Goal: Information Seeking & Learning: Learn about a topic

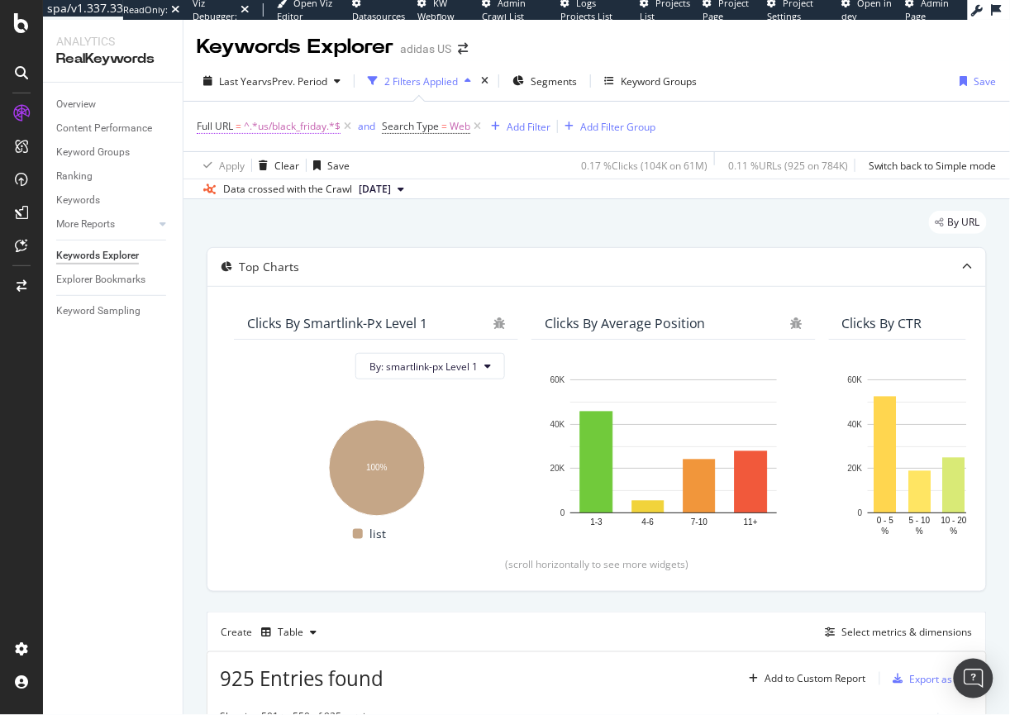
click at [286, 125] on span "^.*us/black_friday.*$" at bounding box center [292, 126] width 97 height 23
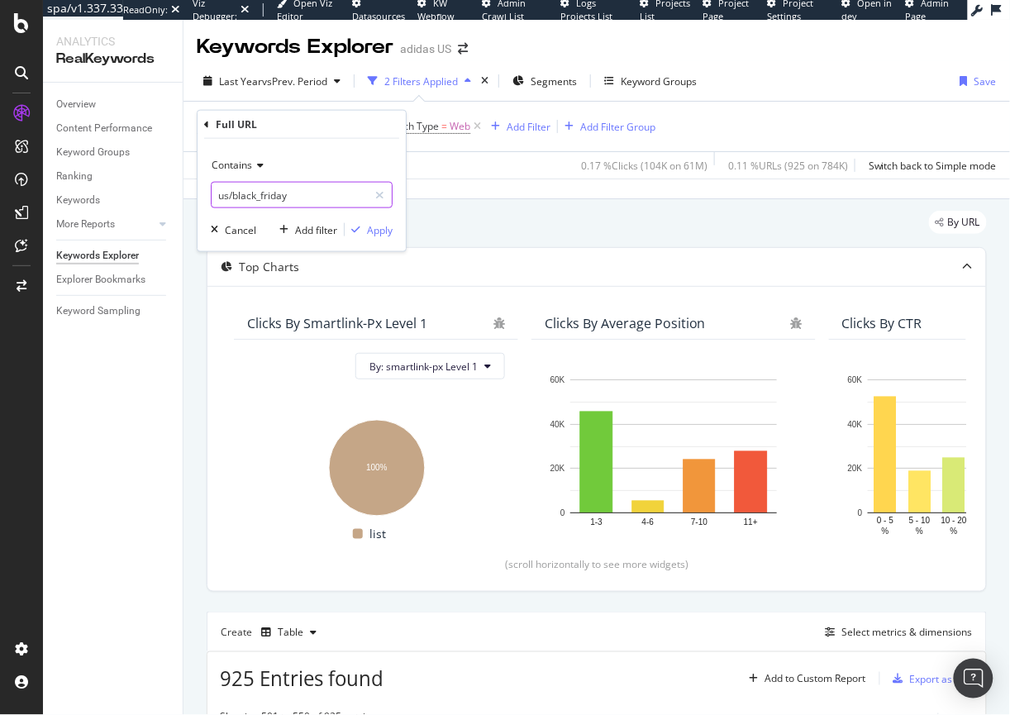
click at [228, 194] on input "us/black_friday" at bounding box center [290, 195] width 156 height 26
drag, startPoint x: 230, startPoint y: 193, endPoint x: 214, endPoint y: 193, distance: 15.7
click at [214, 193] on input "us/black_friday" at bounding box center [290, 195] width 156 height 26
type input "/black_friday"
click at [386, 231] on div "Apply" at bounding box center [380, 229] width 26 height 14
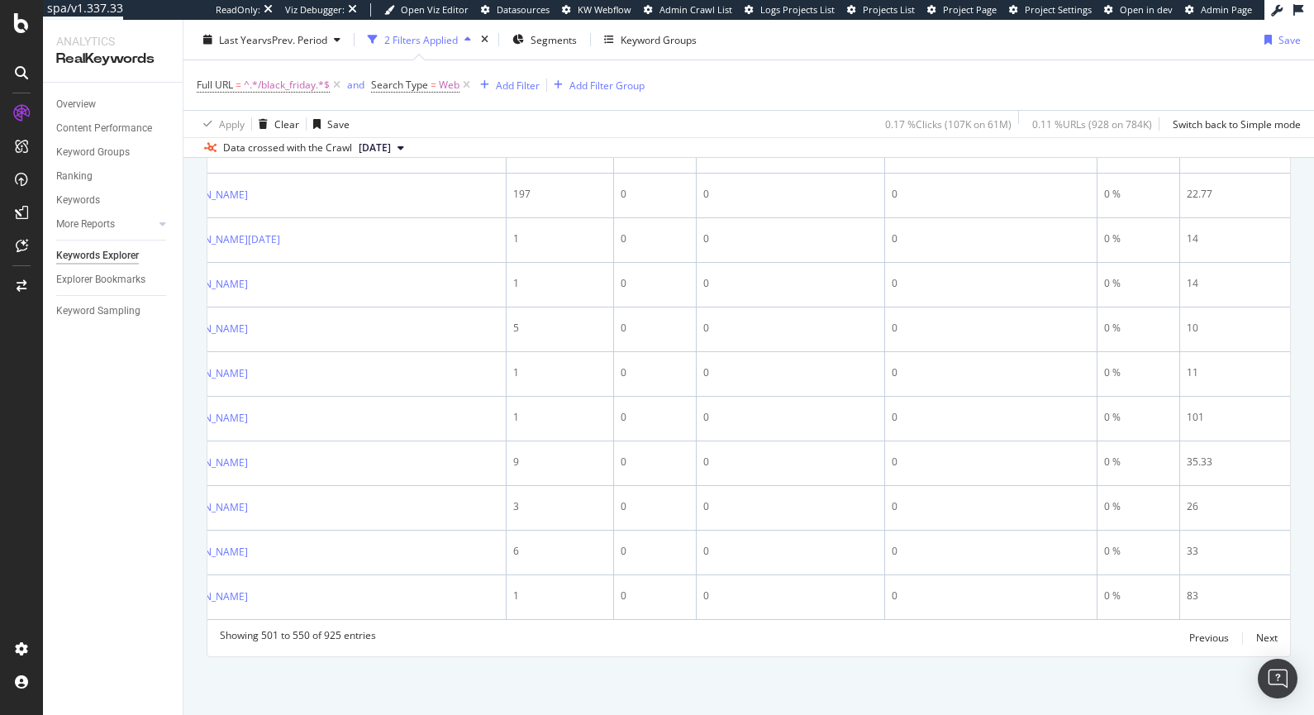
scroll to position [2849, 0]
click at [1009, 638] on div "Previous" at bounding box center [1209, 637] width 40 height 14
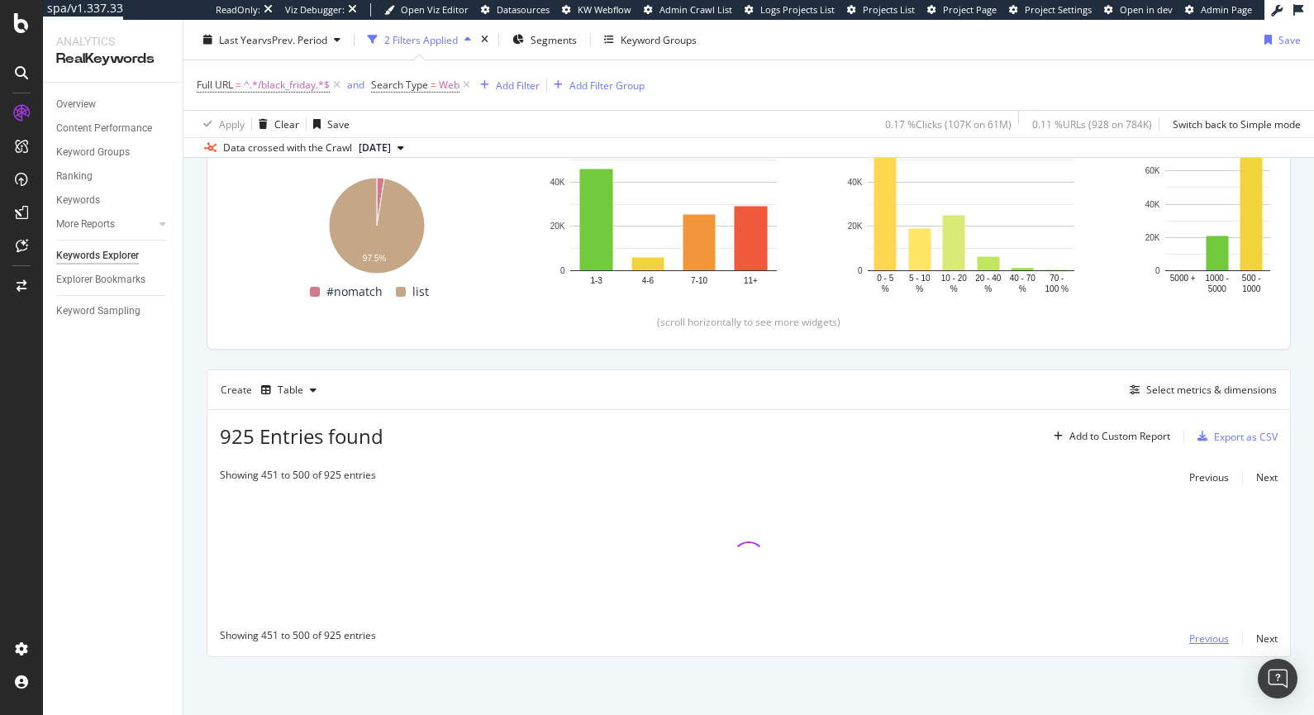
scroll to position [241, 0]
click at [1009, 640] on div "Previous" at bounding box center [1209, 639] width 40 height 14
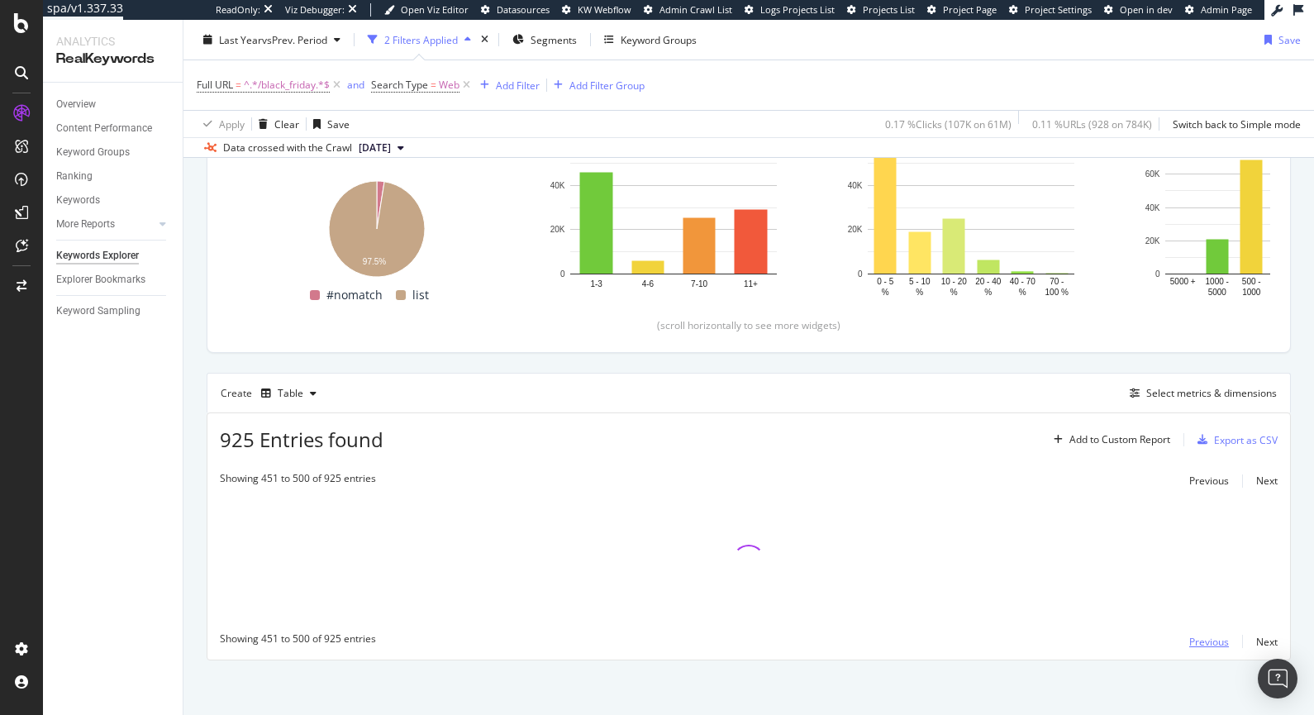
scroll to position [239, 0]
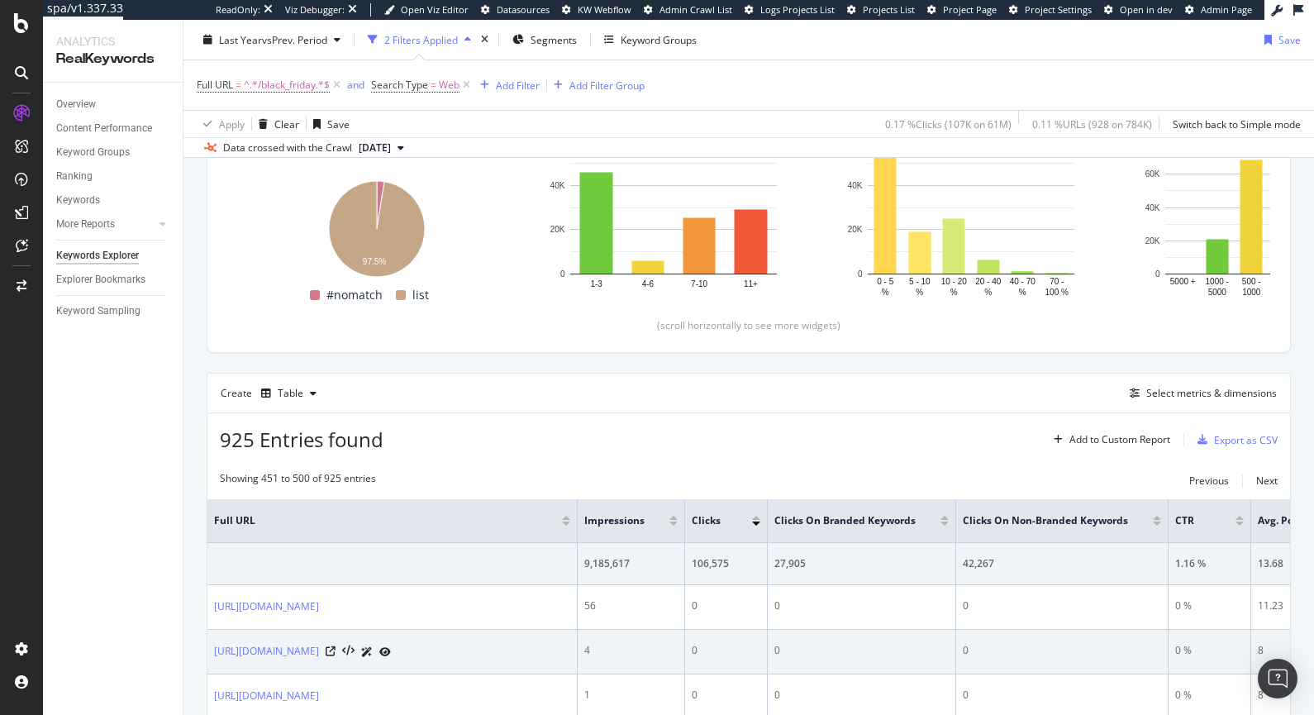
click at [1009, 639] on td "0 %" at bounding box center [1209, 652] width 83 height 45
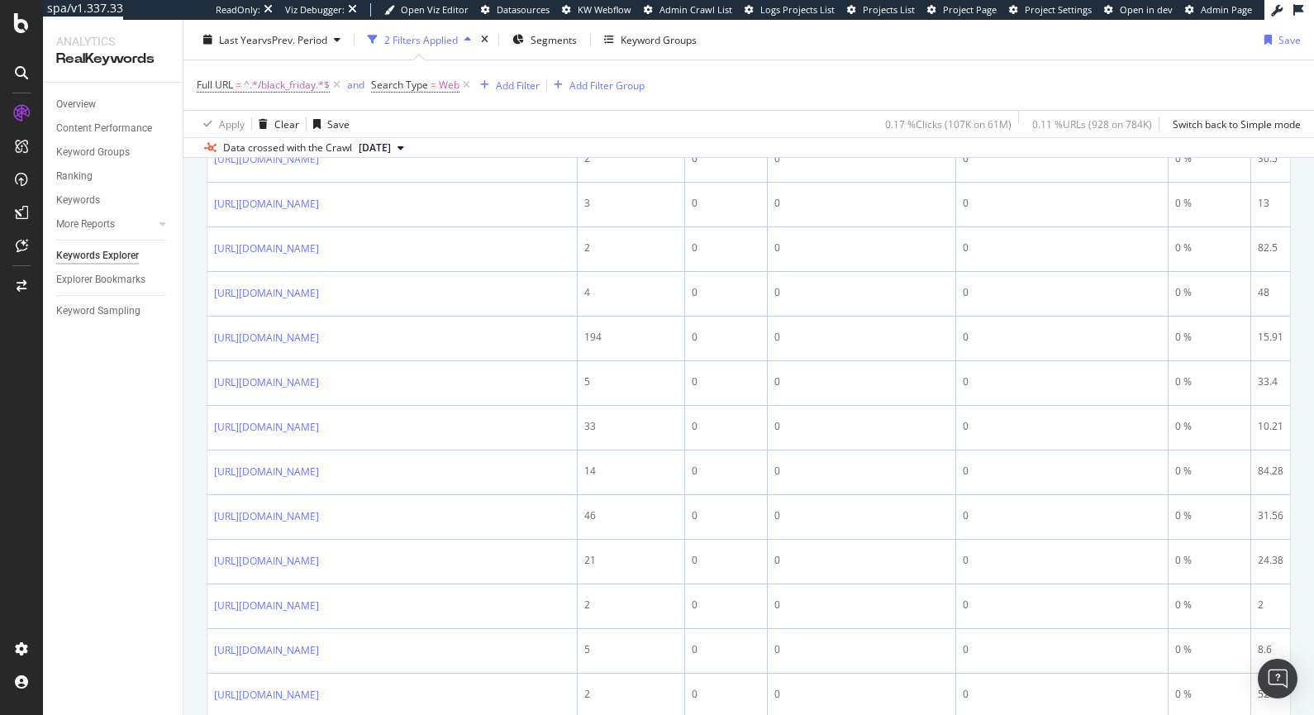
scroll to position [2739, 0]
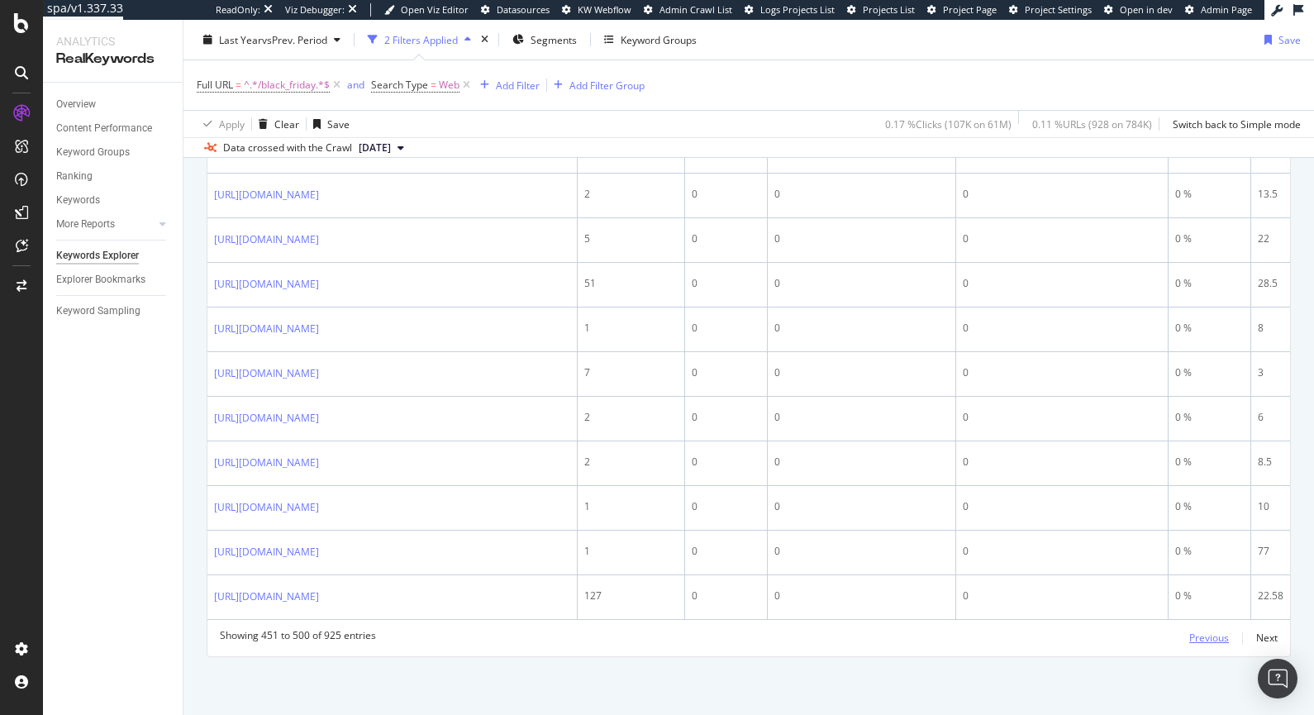
click at [1009, 637] on div "Previous" at bounding box center [1209, 637] width 40 height 14
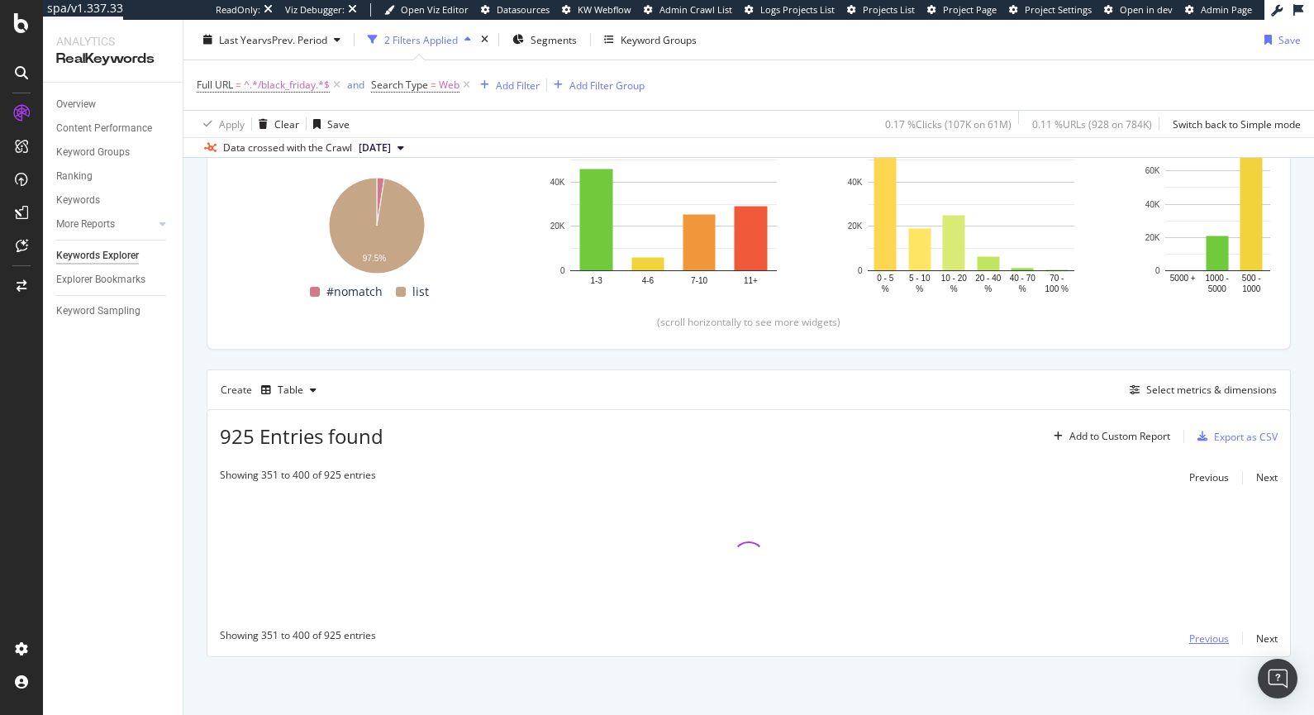
scroll to position [241, 0]
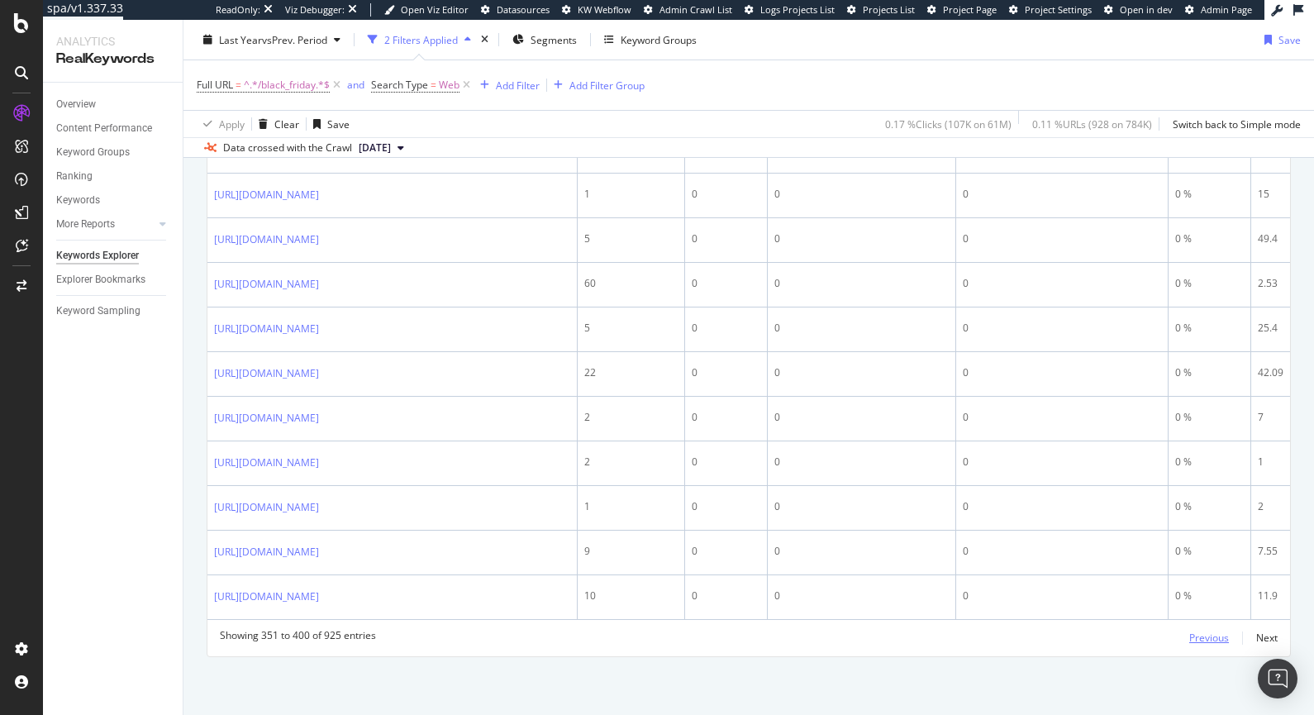
click at [1009, 645] on div "Previous" at bounding box center [1209, 637] width 40 height 14
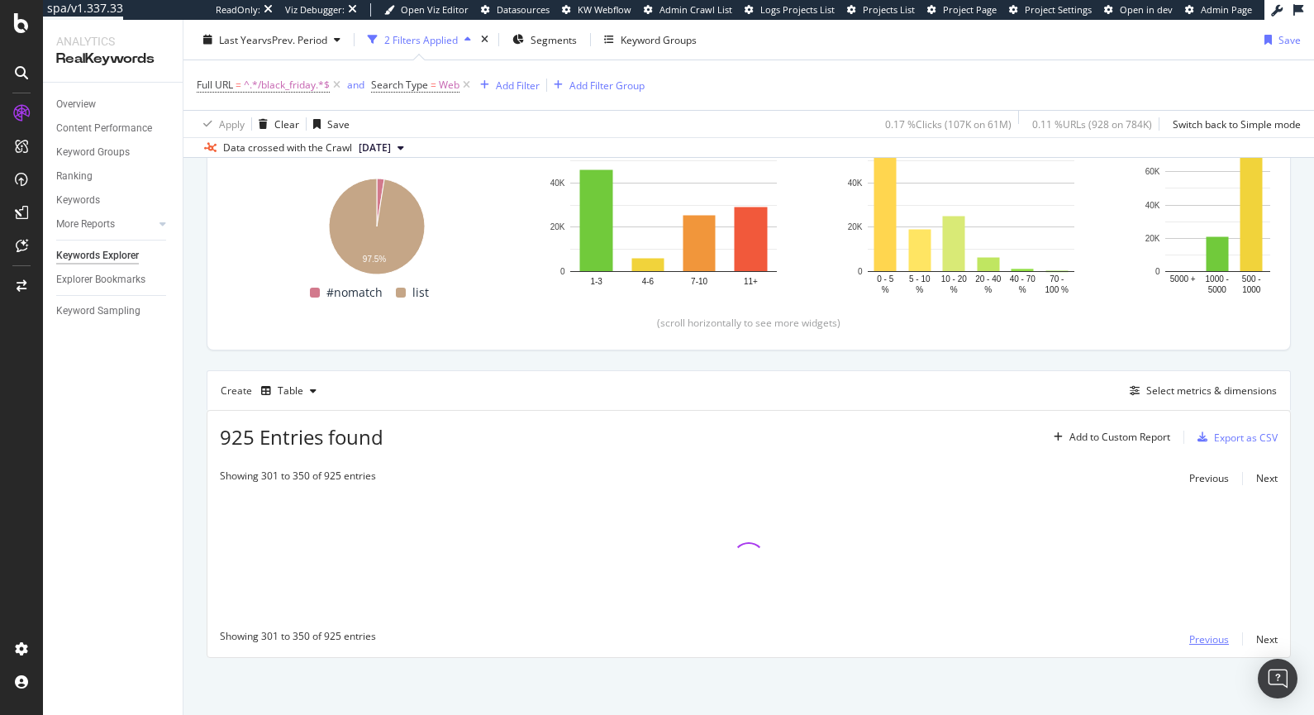
click at [1009, 644] on div "Previous" at bounding box center [1209, 639] width 40 height 14
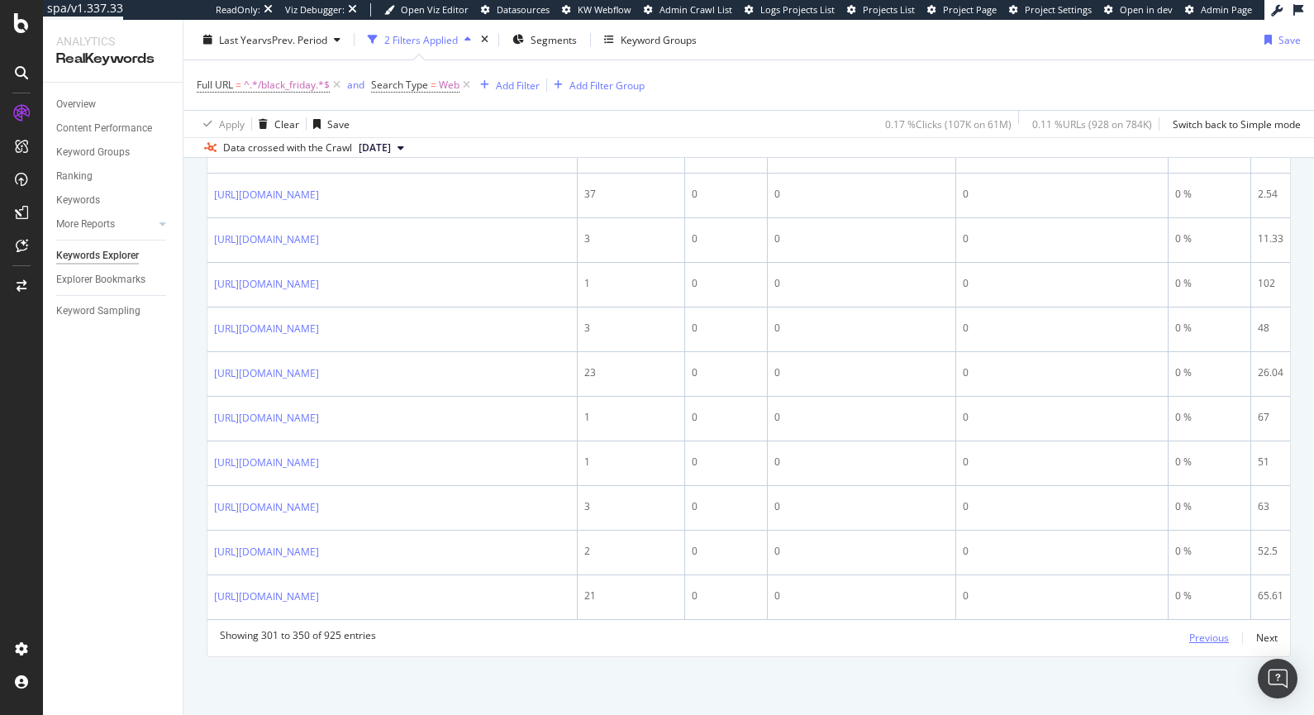
click at [1009, 645] on div "Previous" at bounding box center [1209, 637] width 40 height 14
click at [1009, 636] on div "Previous" at bounding box center [1209, 637] width 40 height 14
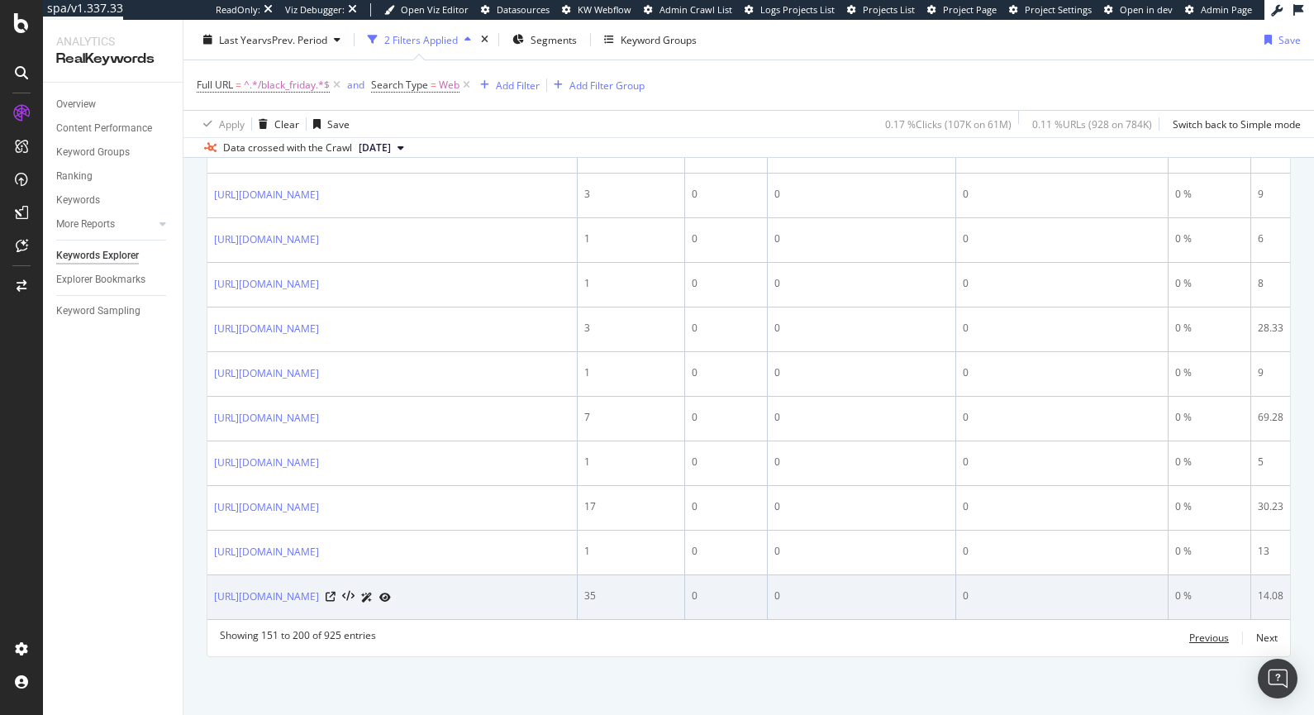
scroll to position [2833, 0]
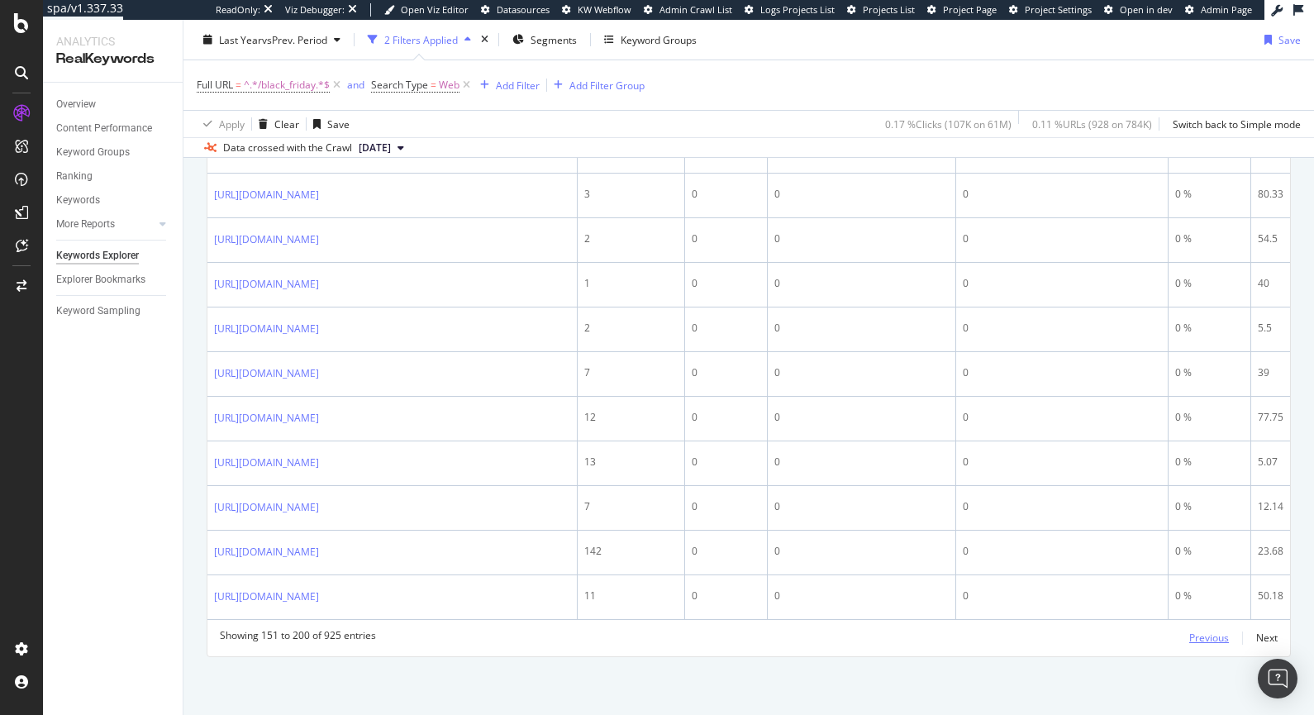
click at [1009, 642] on div "Previous" at bounding box center [1209, 637] width 40 height 14
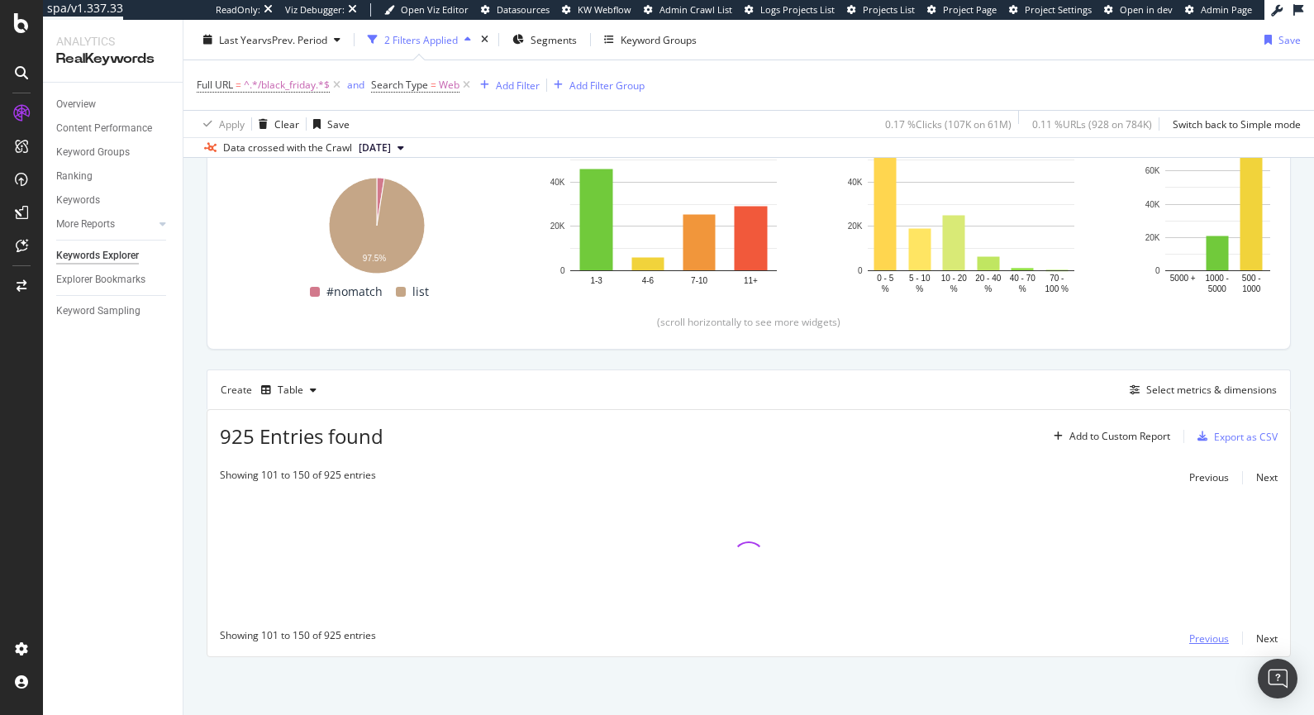
scroll to position [241, 0]
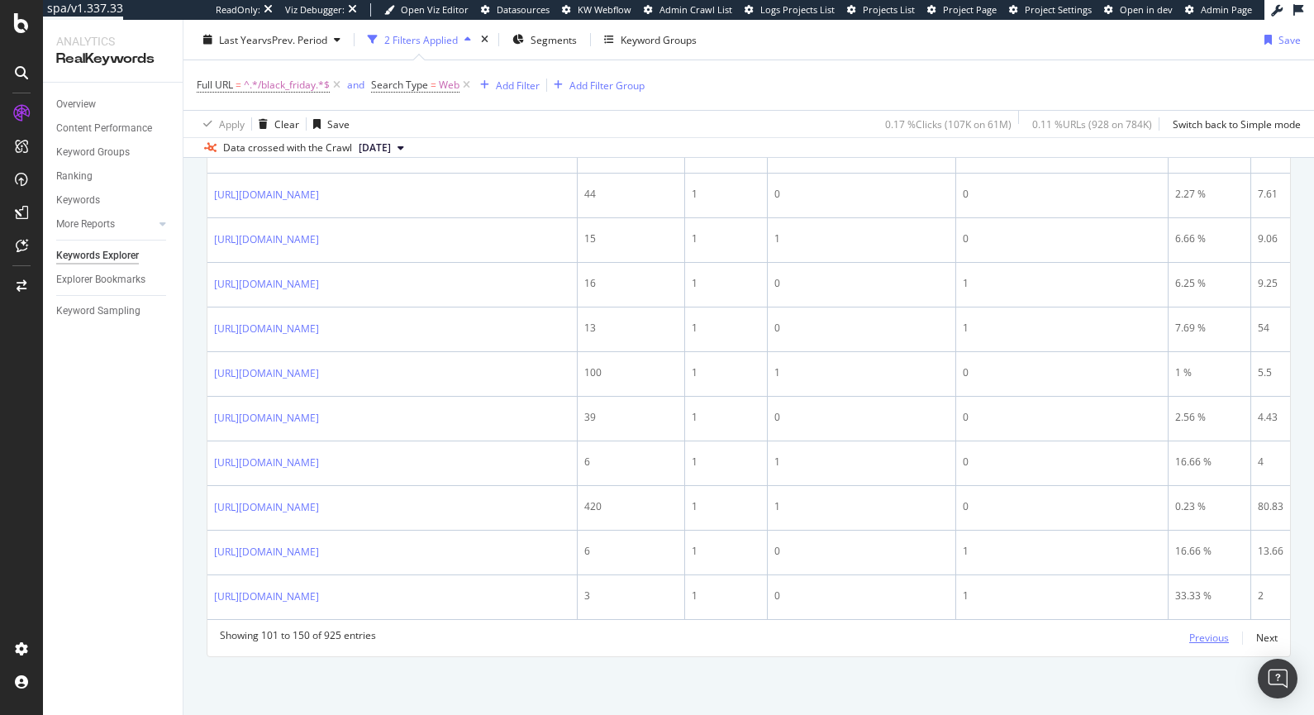
click at [1009, 639] on div "Previous" at bounding box center [1209, 637] width 40 height 14
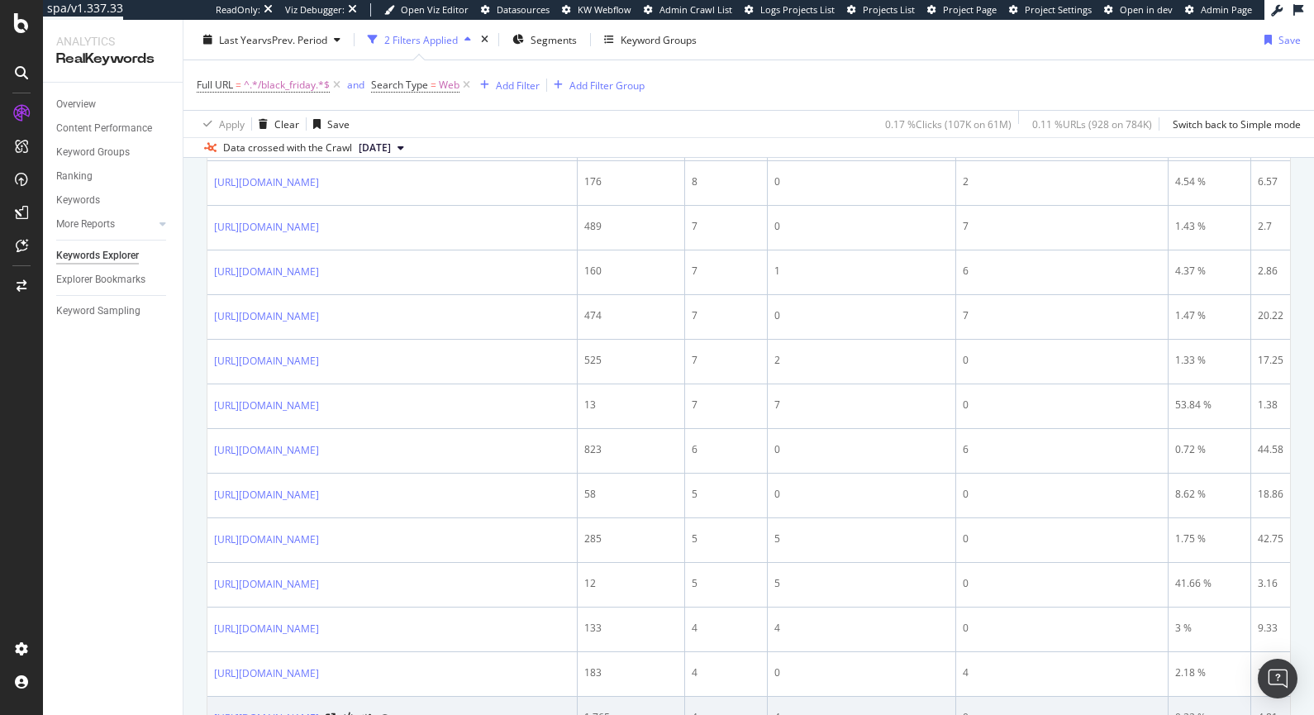
scroll to position [2488, 0]
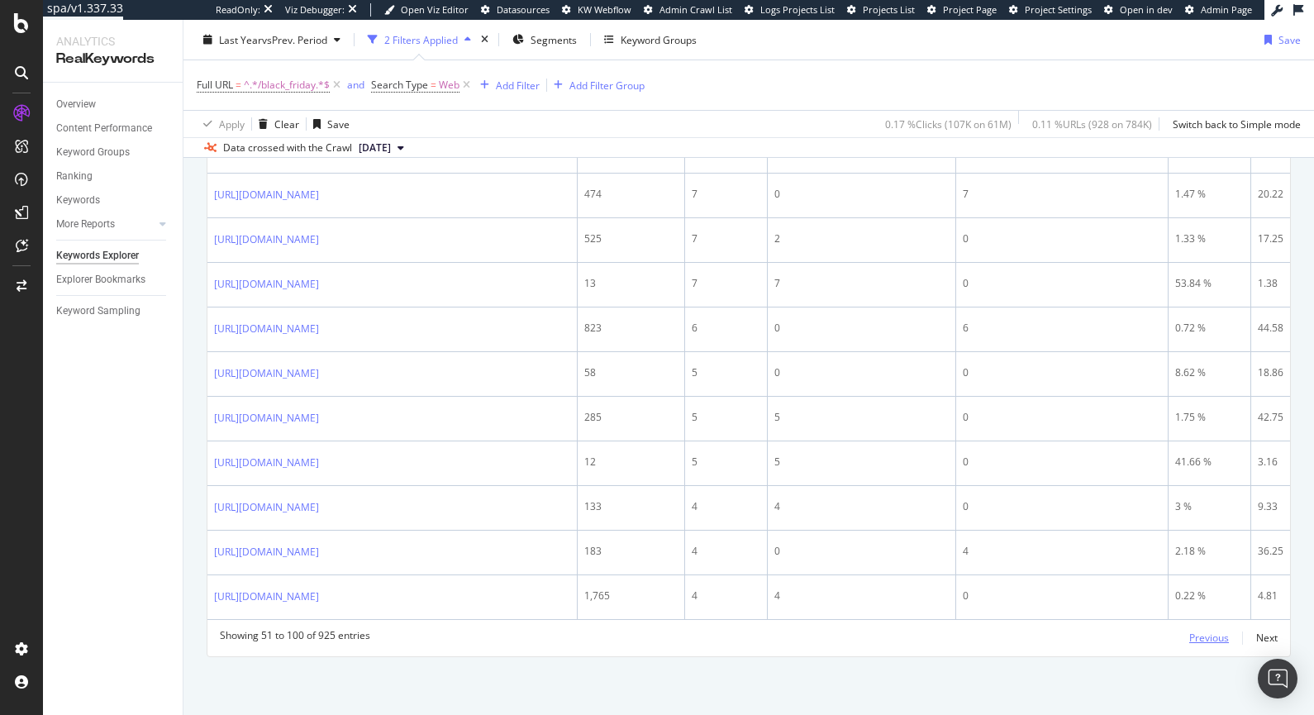
click at [1009, 638] on div "Previous" at bounding box center [1209, 637] width 40 height 14
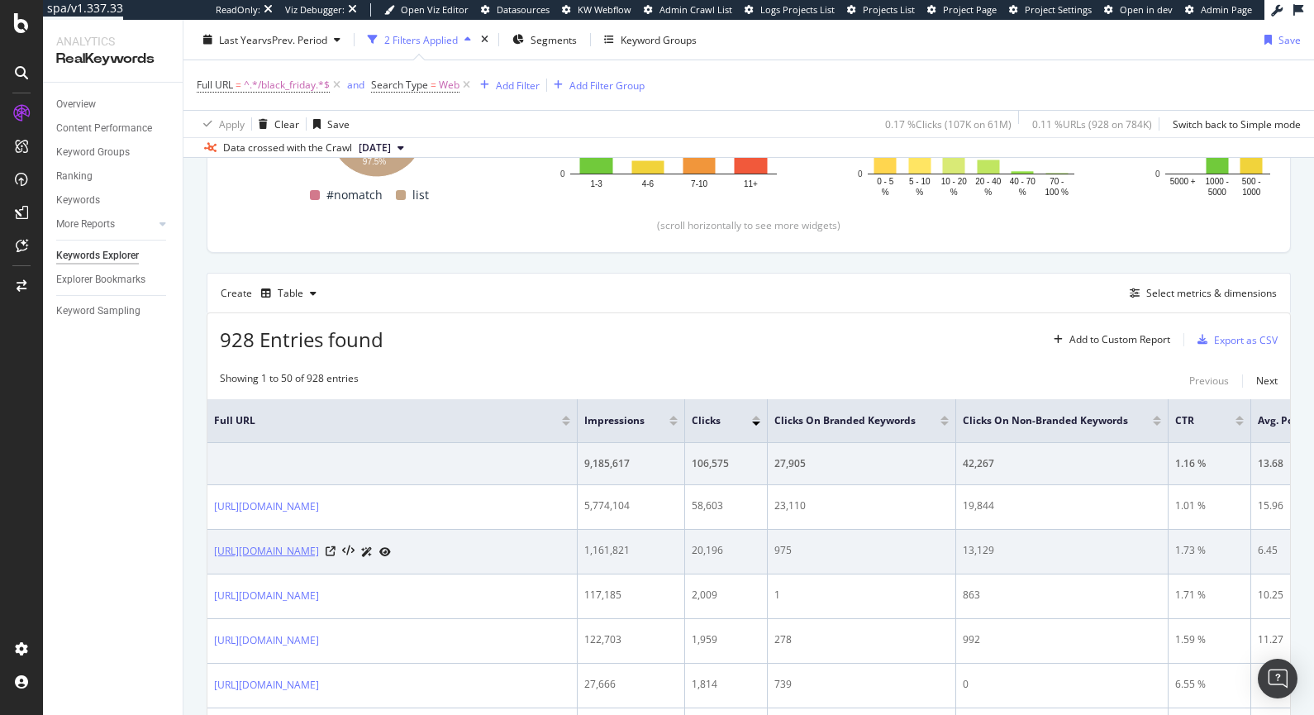
scroll to position [657, 0]
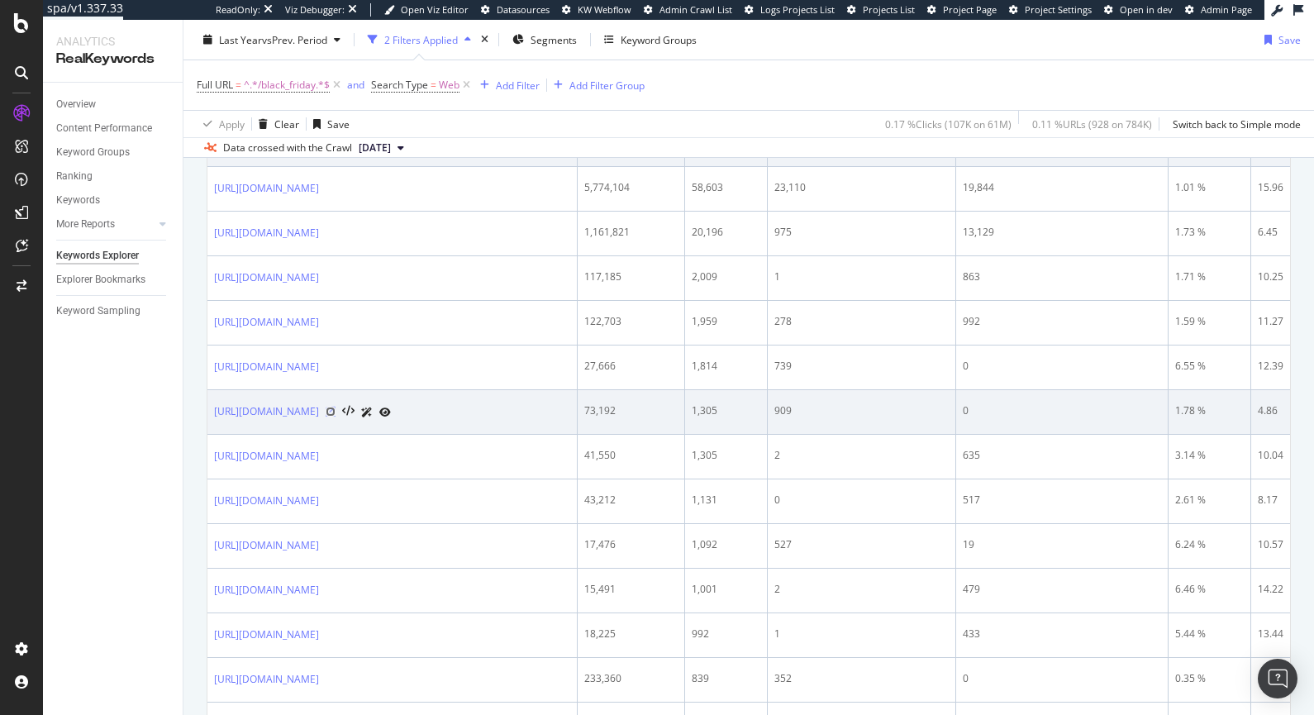
click at [335, 412] on icon at bounding box center [331, 412] width 10 height 10
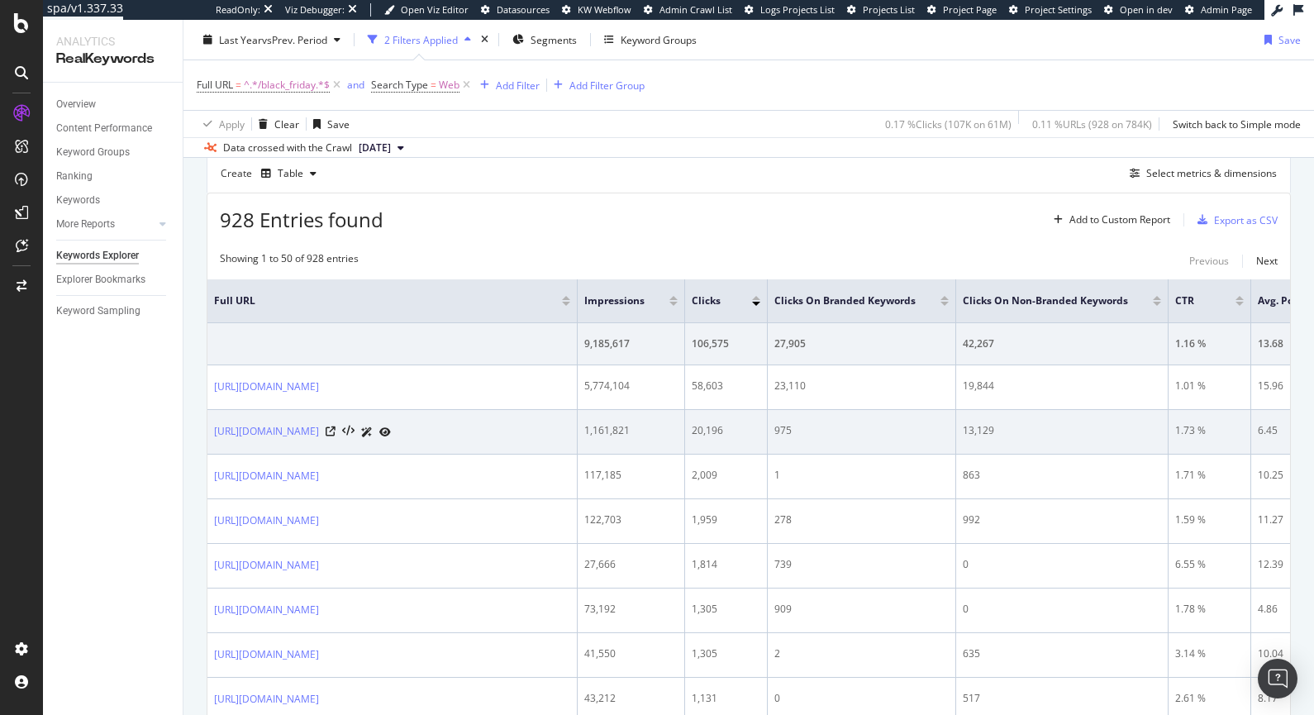
scroll to position [359, 0]
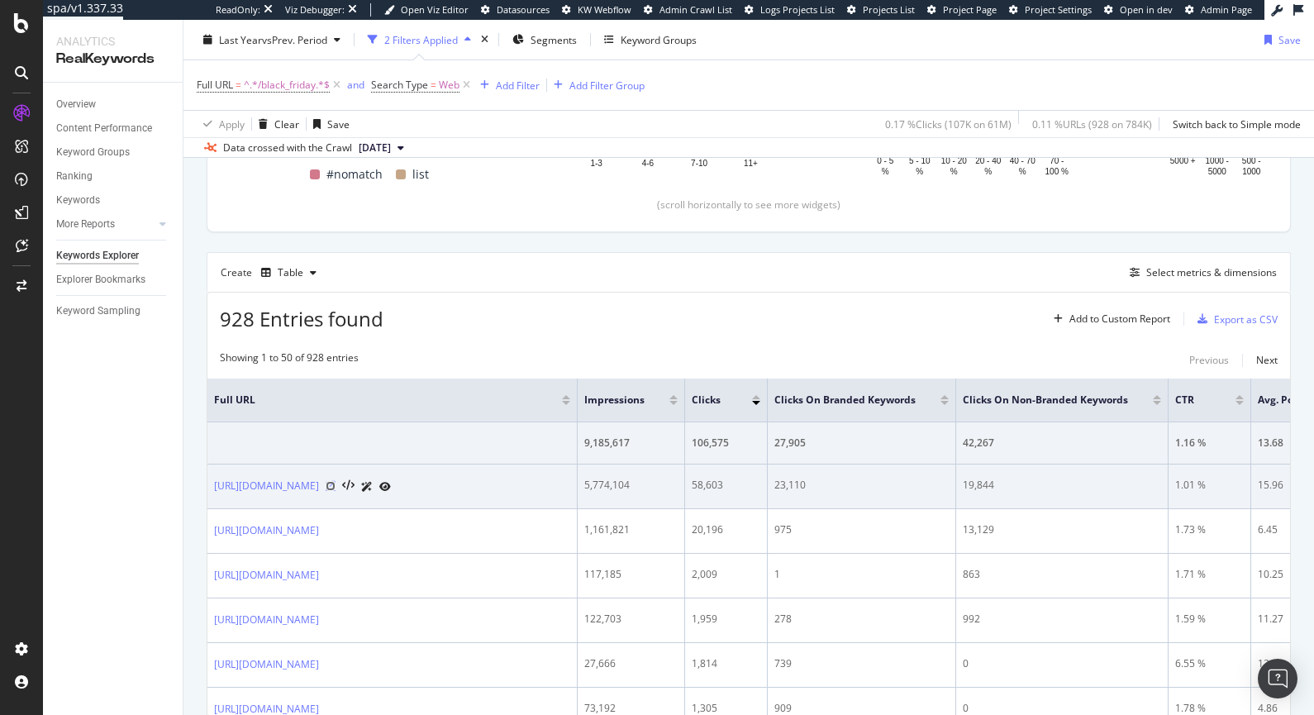
click at [335, 483] on icon at bounding box center [331, 486] width 10 height 10
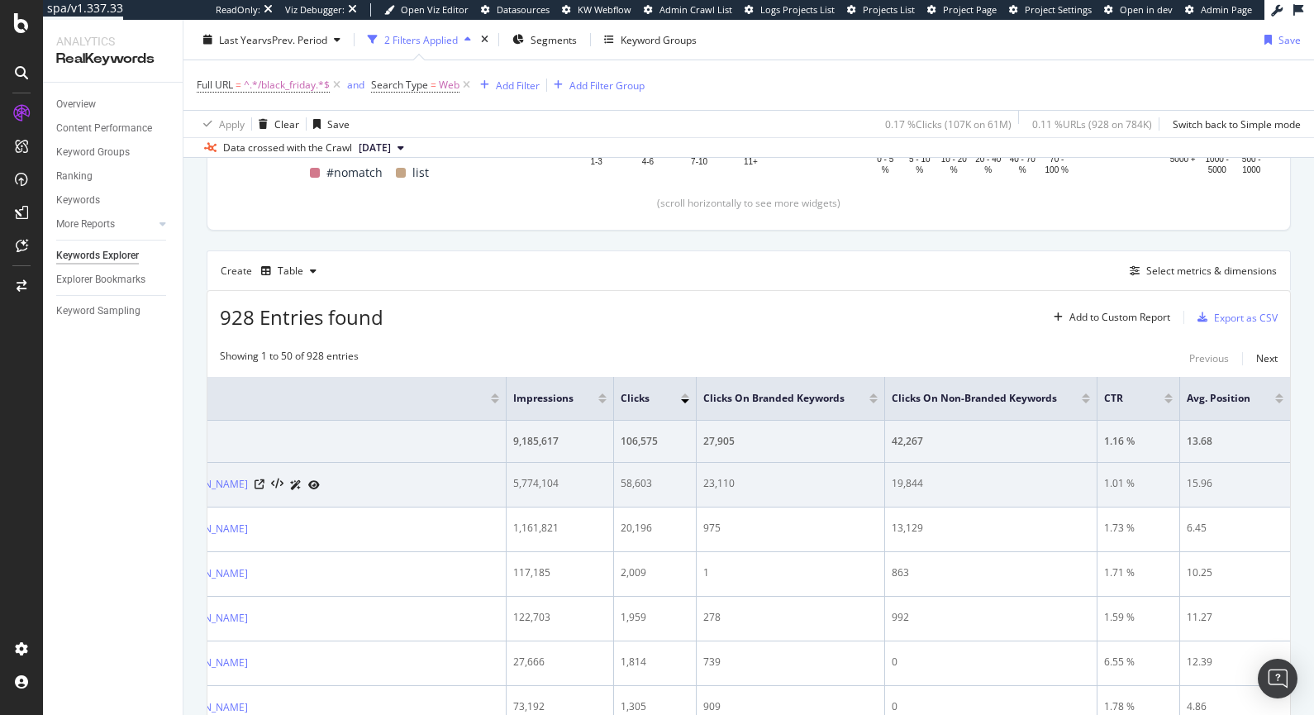
scroll to position [0, 83]
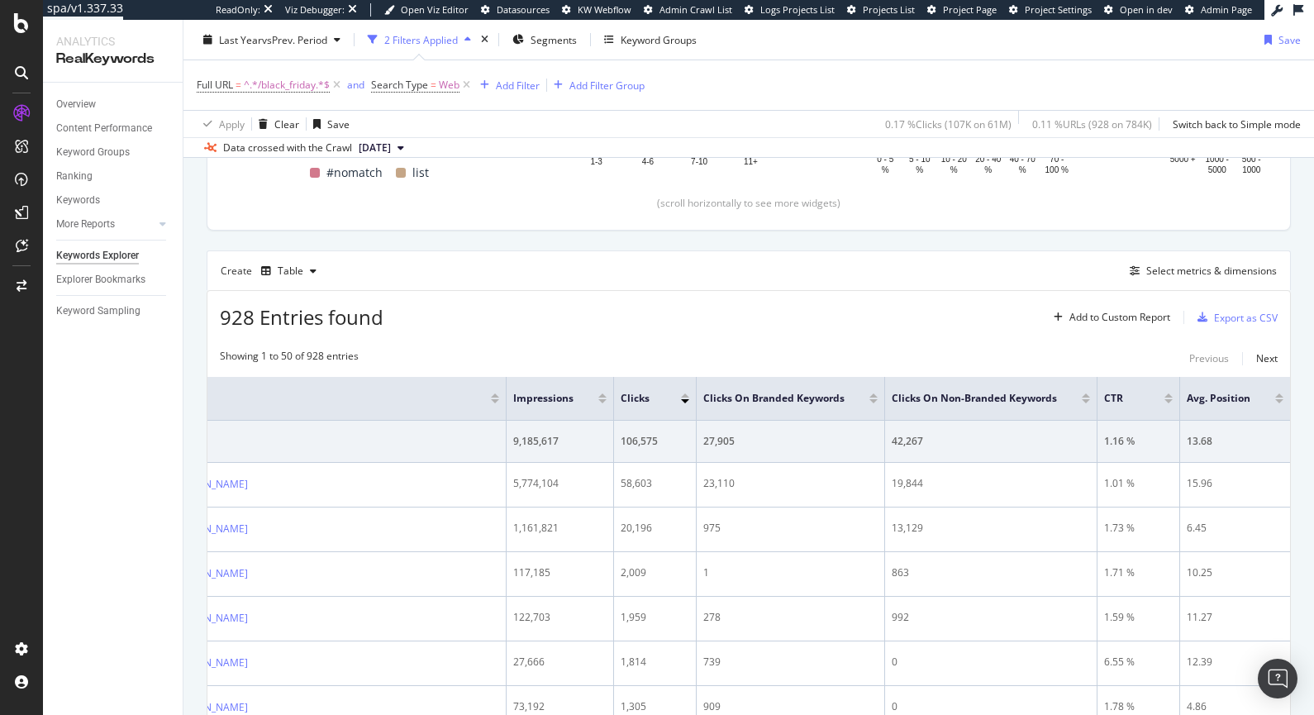
click at [1009, 399] on div at bounding box center [1086, 401] width 8 height 4
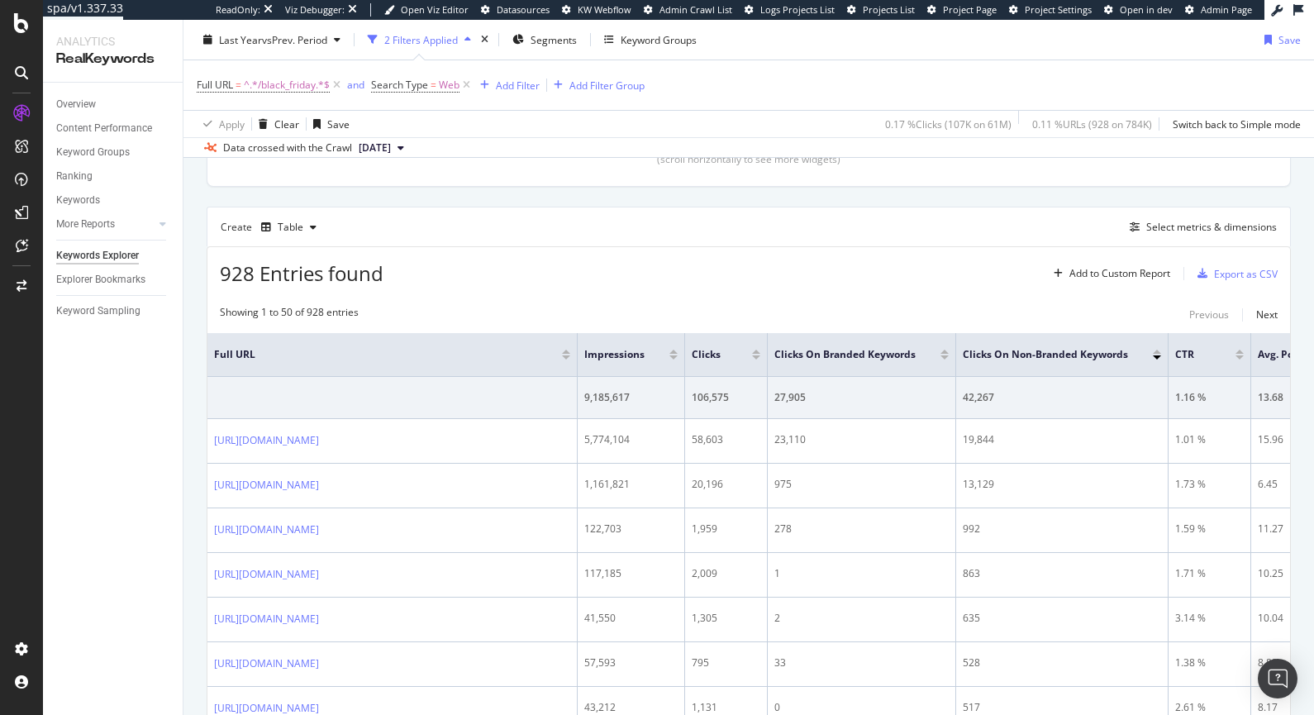
scroll to position [391, 0]
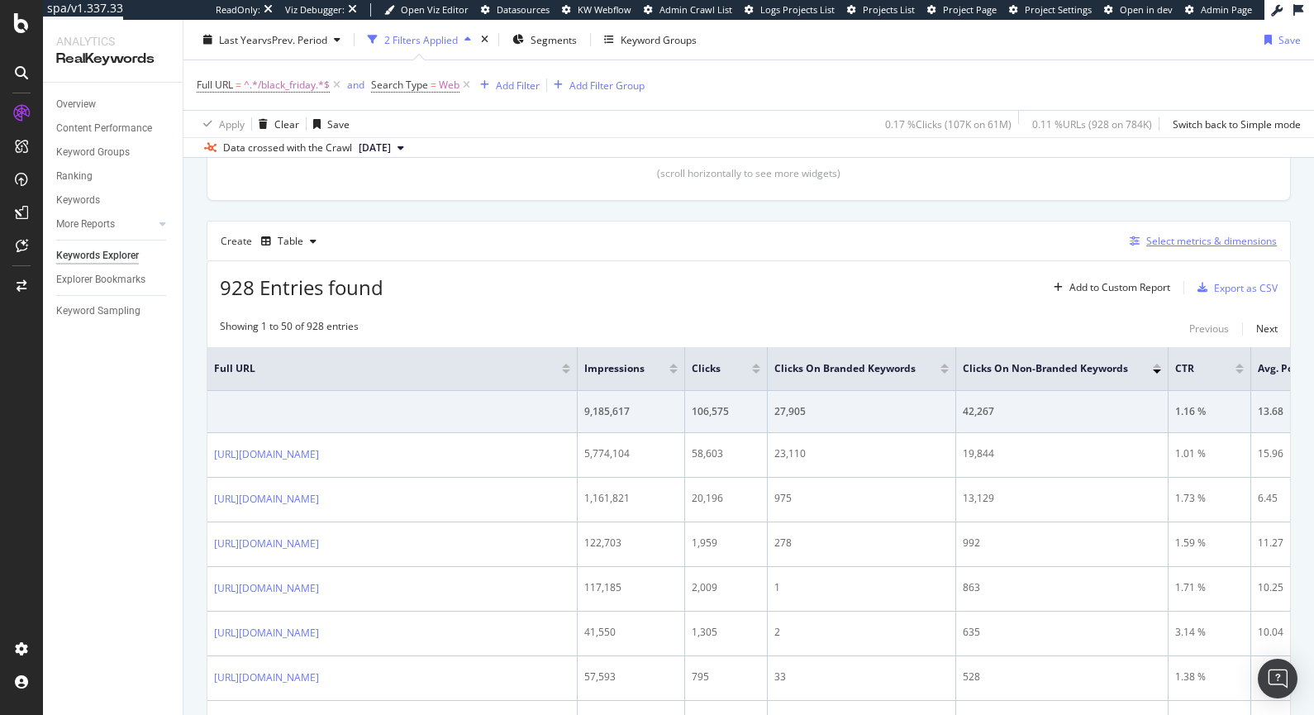
click at [1009, 242] on div "Select metrics & dimensions" at bounding box center [1211, 241] width 131 height 14
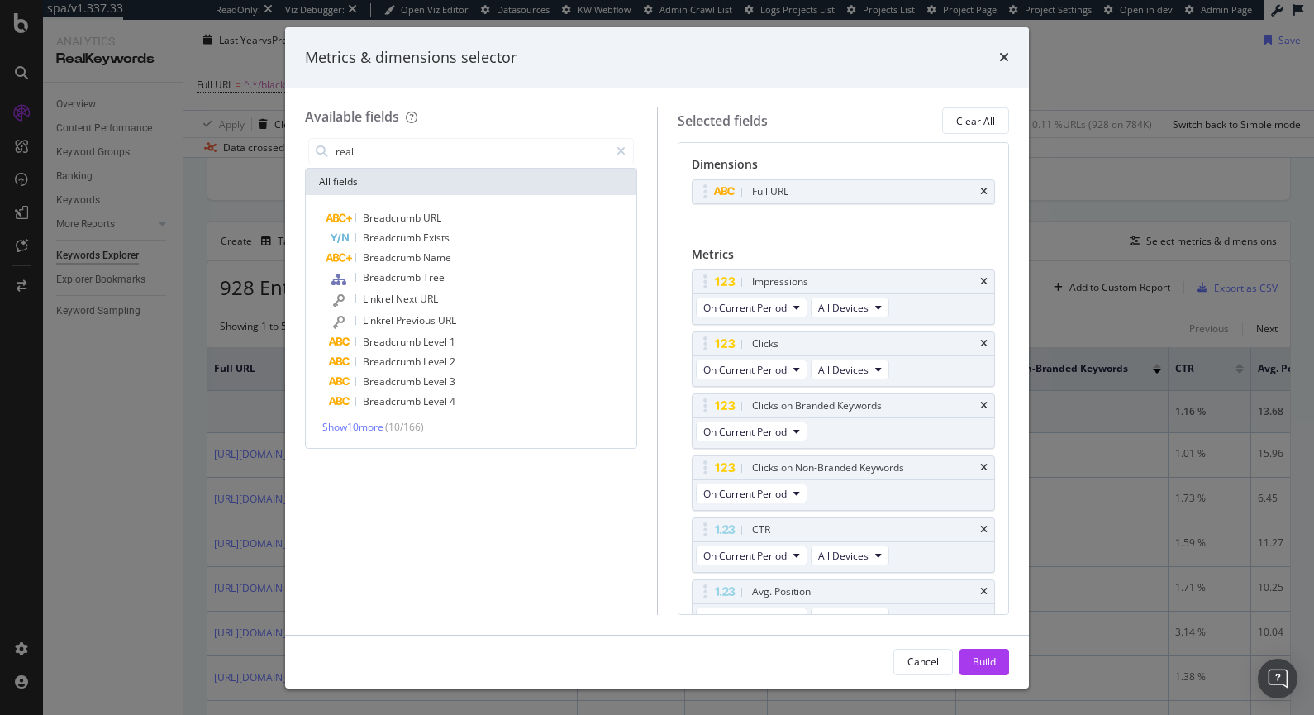
type input "real"
click at [1001, 53] on icon "times" at bounding box center [1004, 56] width 10 height 13
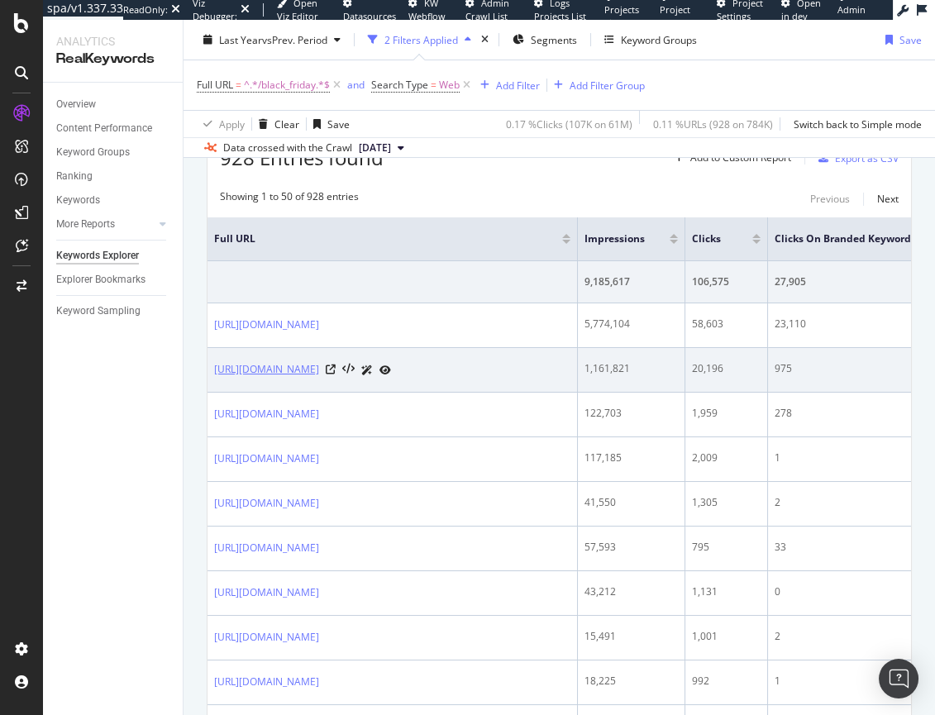
scroll to position [521, 0]
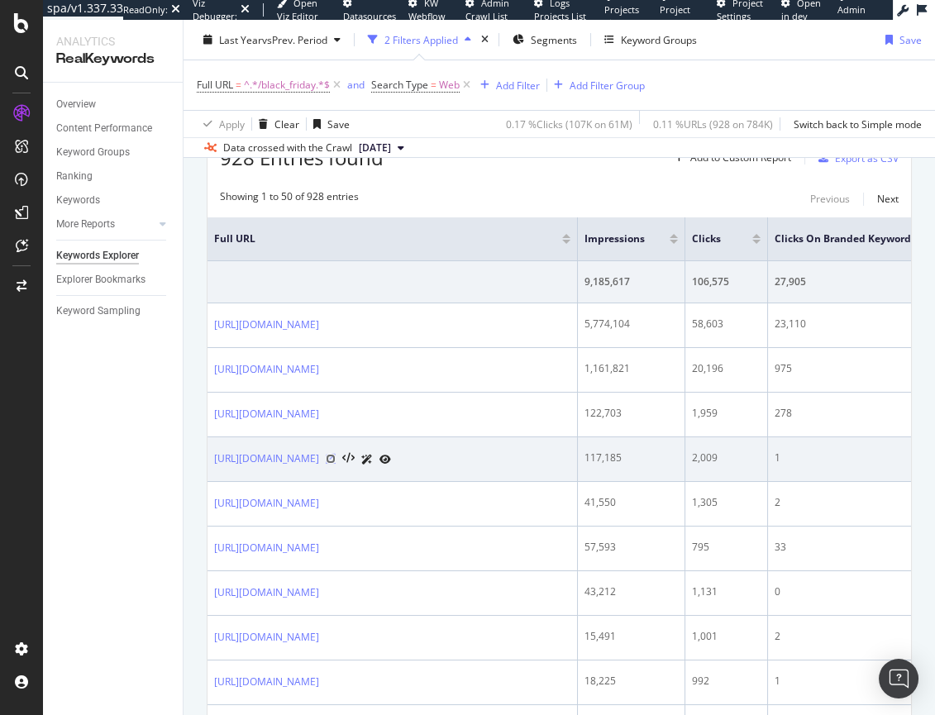
click at [335, 459] on icon at bounding box center [331, 459] width 10 height 10
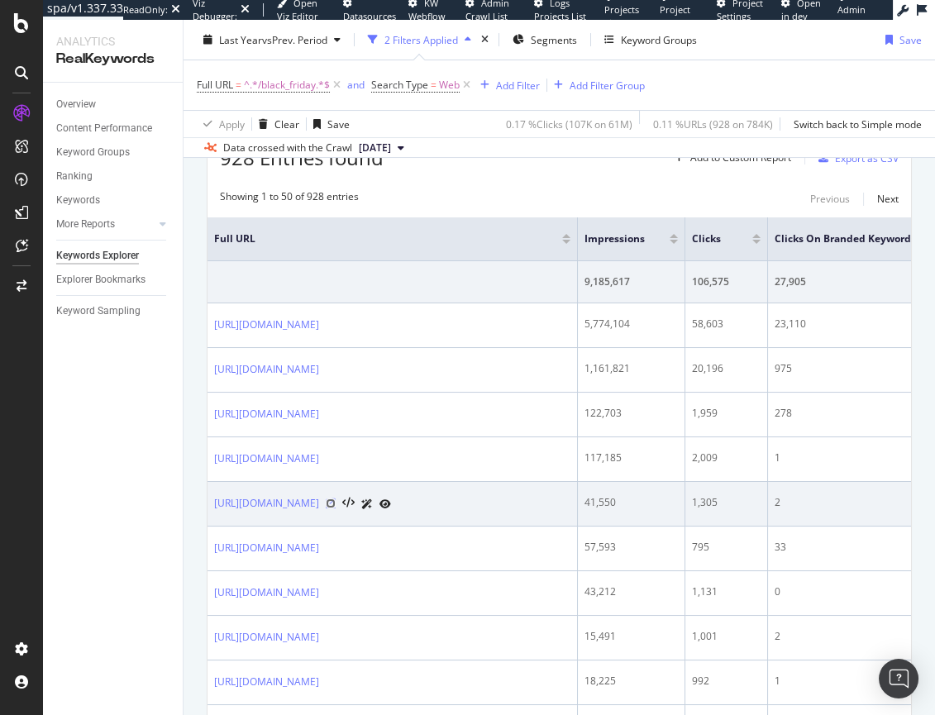
click at [335, 504] on icon at bounding box center [331, 503] width 10 height 10
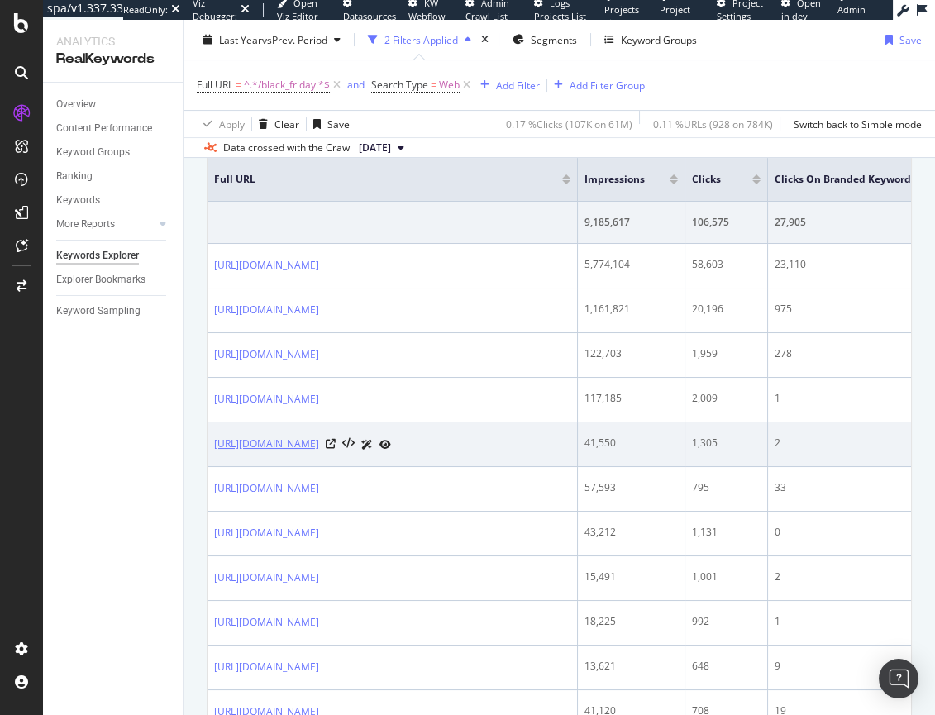
scroll to position [596, 0]
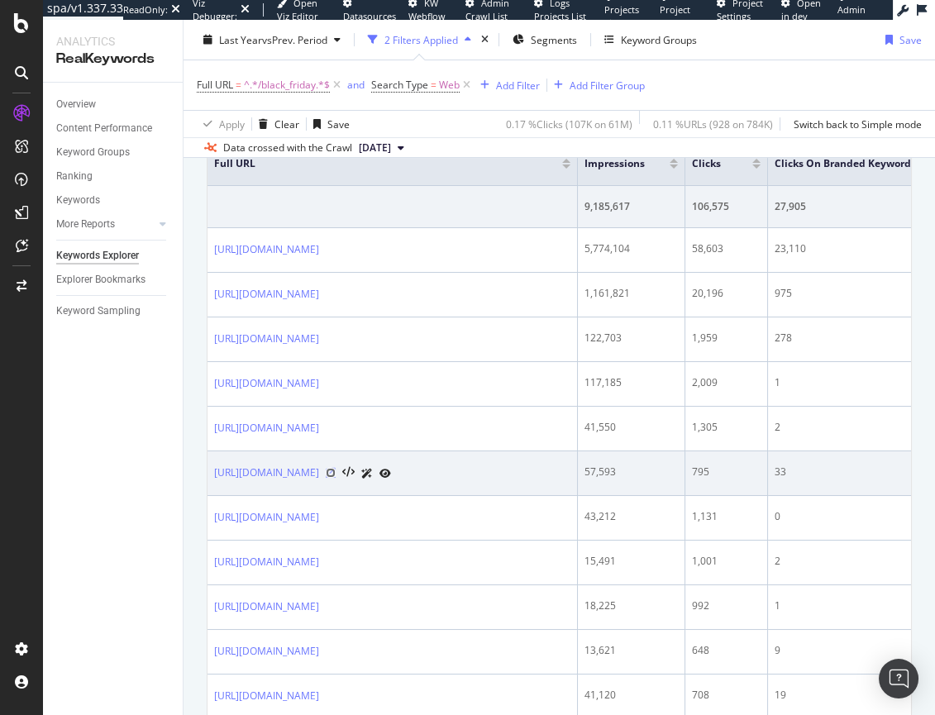
click at [335, 471] on icon at bounding box center [331, 473] width 10 height 10
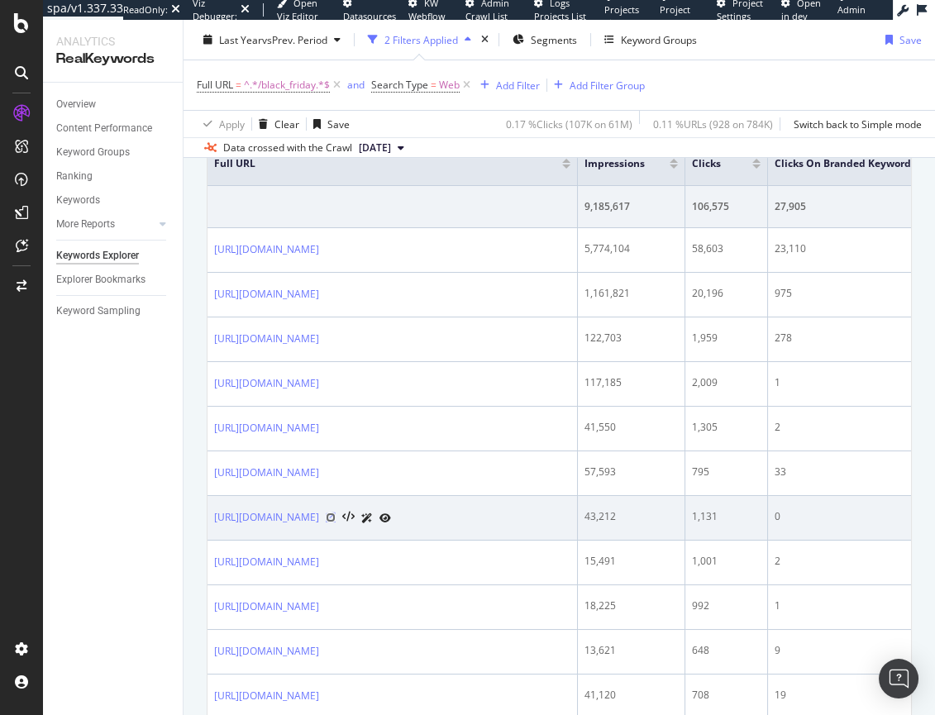
click at [335, 516] on icon at bounding box center [331, 517] width 10 height 10
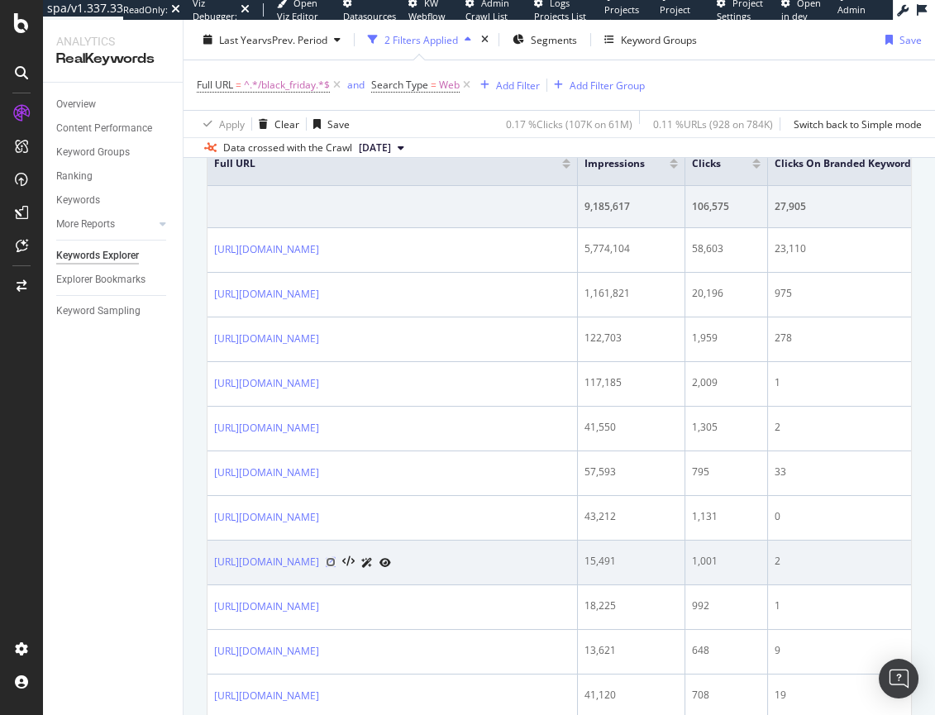
click at [335, 564] on icon at bounding box center [331, 562] width 10 height 10
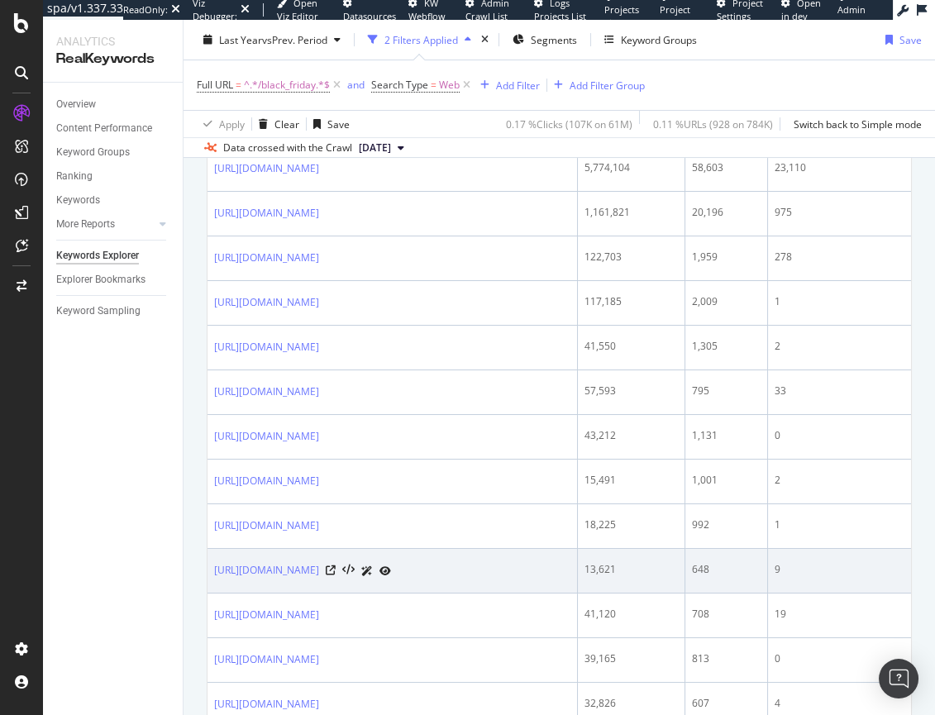
scroll to position [679, 0]
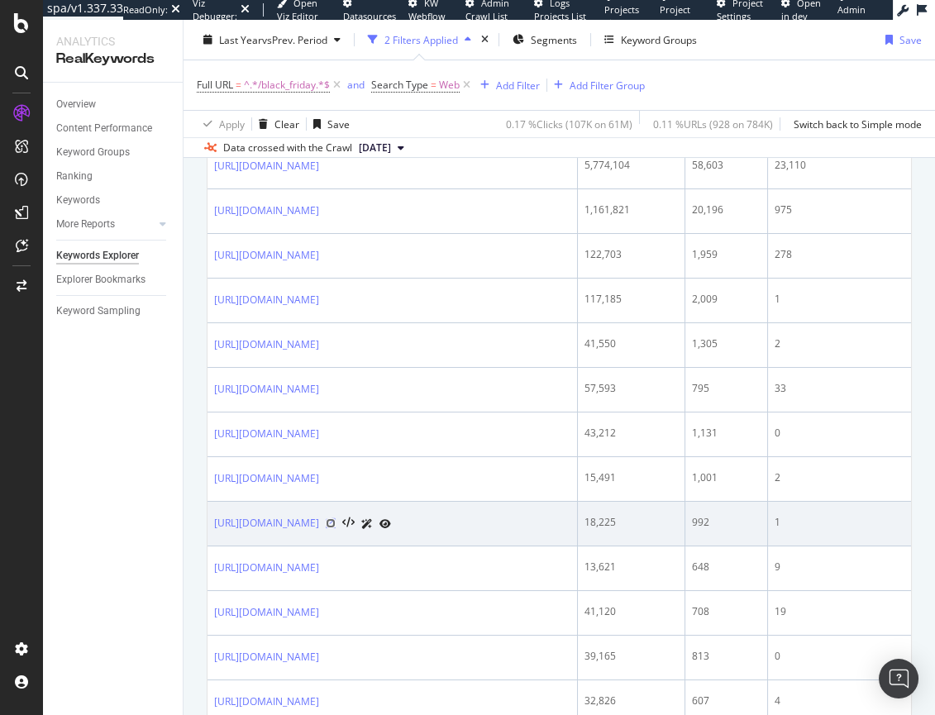
click at [335, 520] on icon at bounding box center [331, 523] width 10 height 10
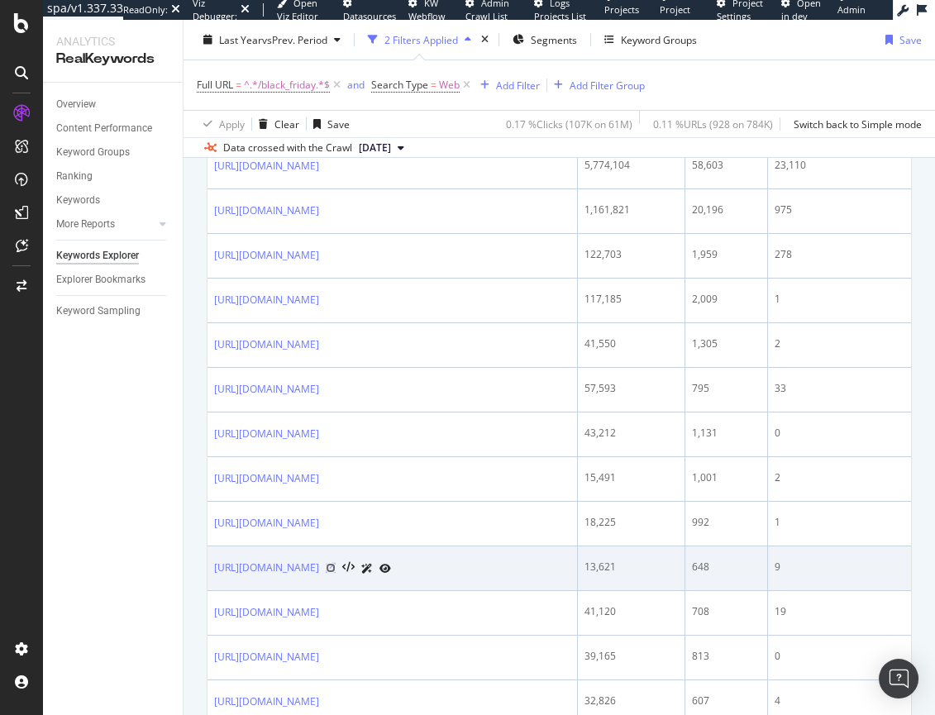
click at [335, 565] on icon at bounding box center [331, 568] width 10 height 10
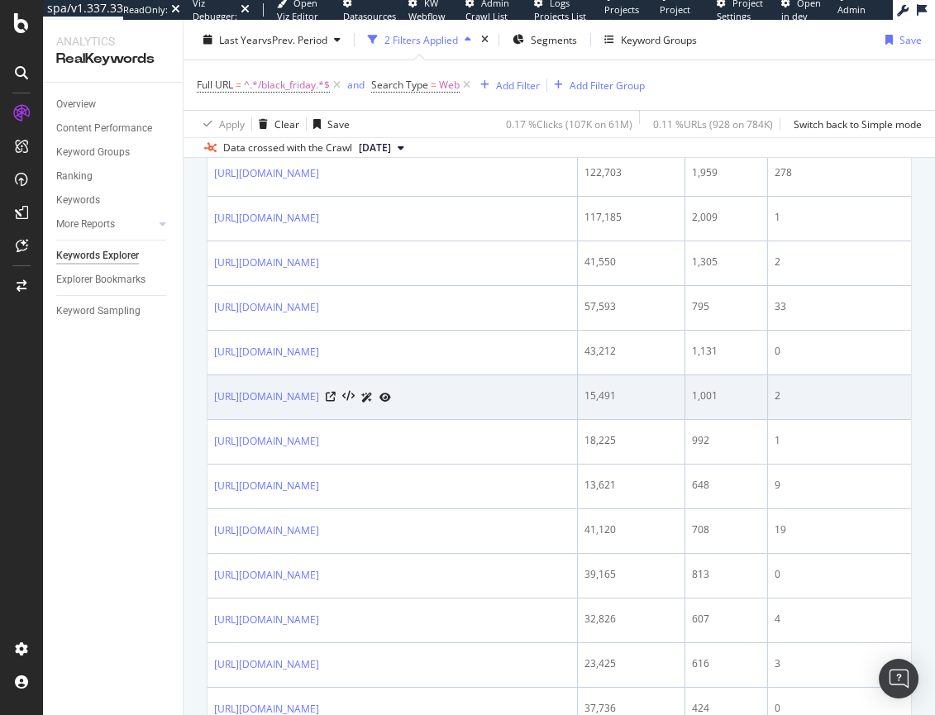
scroll to position [802, 0]
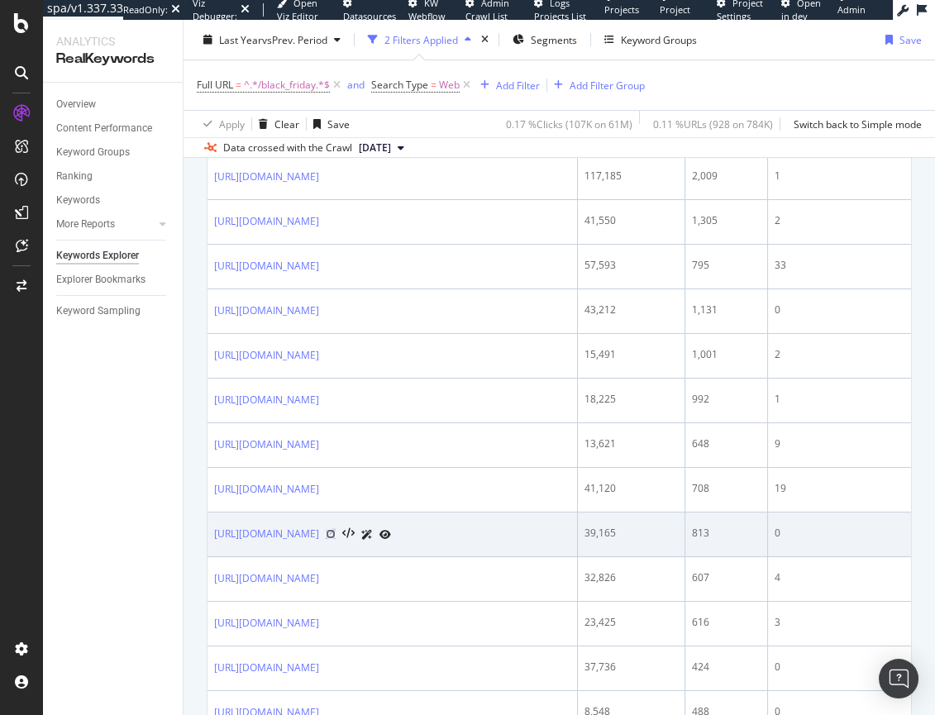
click at [335, 532] on icon at bounding box center [331, 534] width 10 height 10
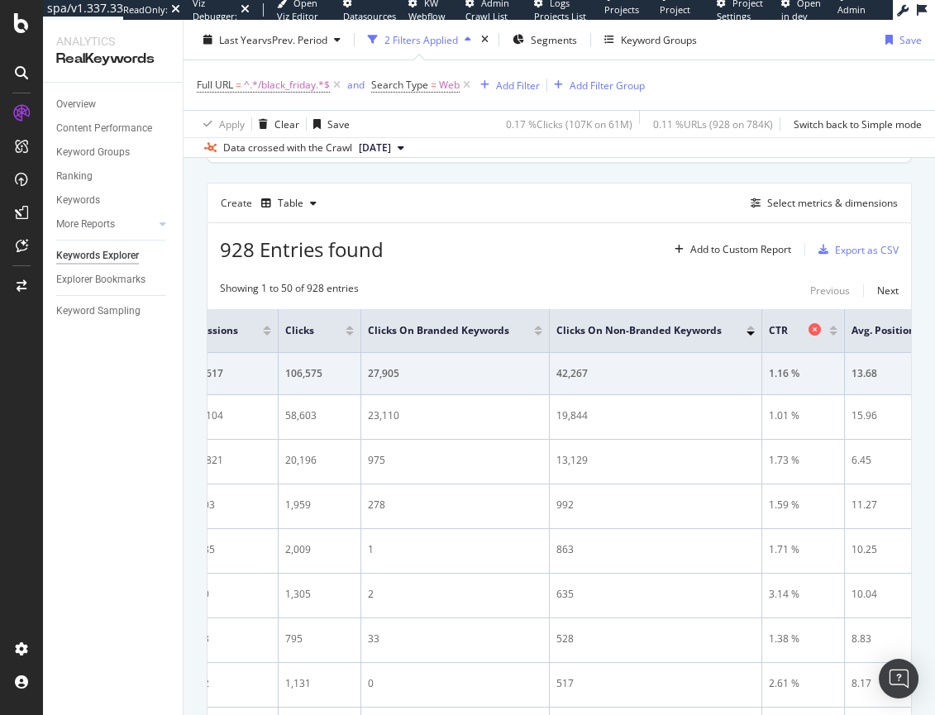
scroll to position [0, 412]
click at [531, 334] on div at bounding box center [533, 333] width 8 height 4
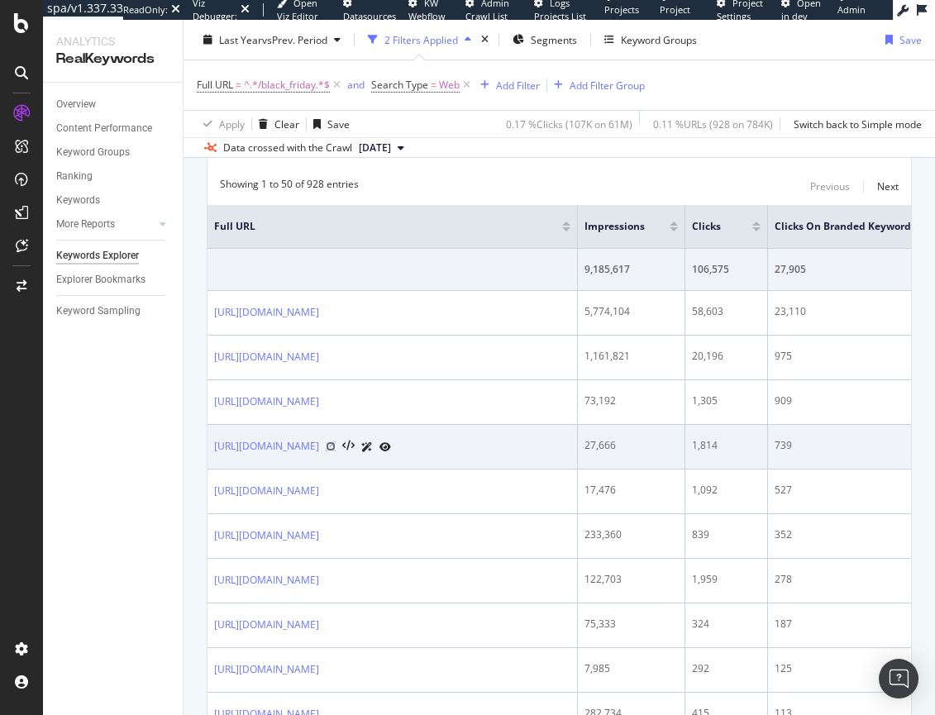
click at [335, 444] on icon at bounding box center [331, 446] width 10 height 10
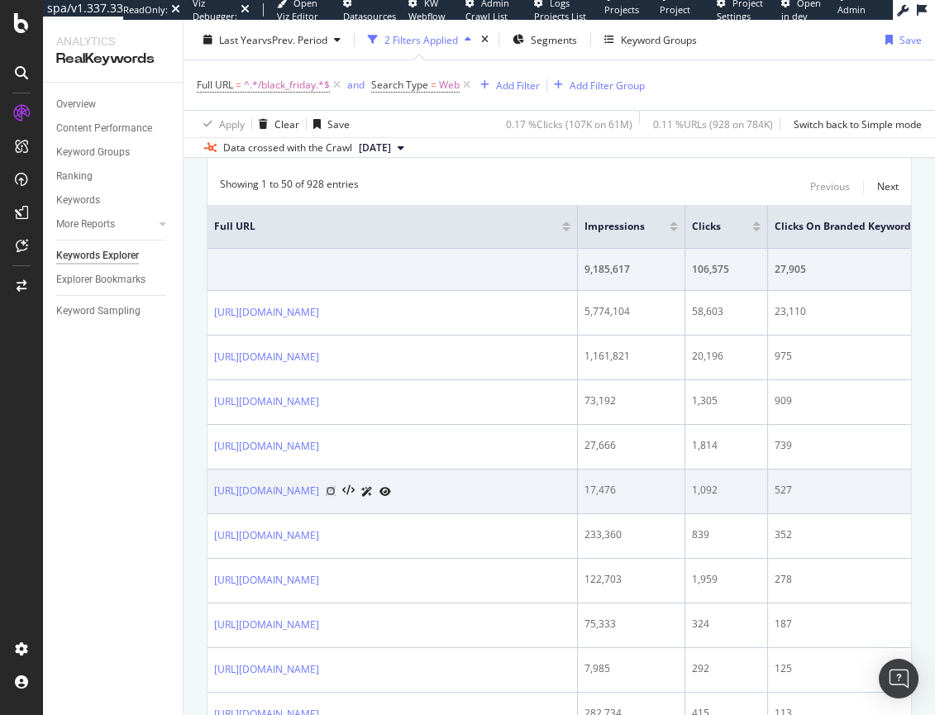
click at [335, 488] on icon at bounding box center [331, 491] width 10 height 10
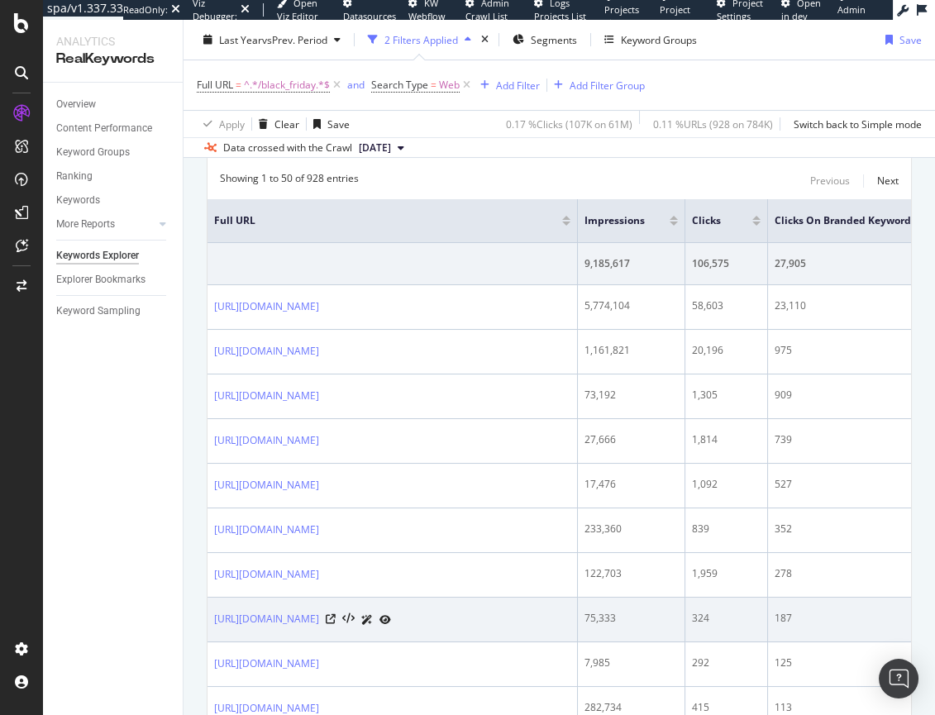
scroll to position [541, 0]
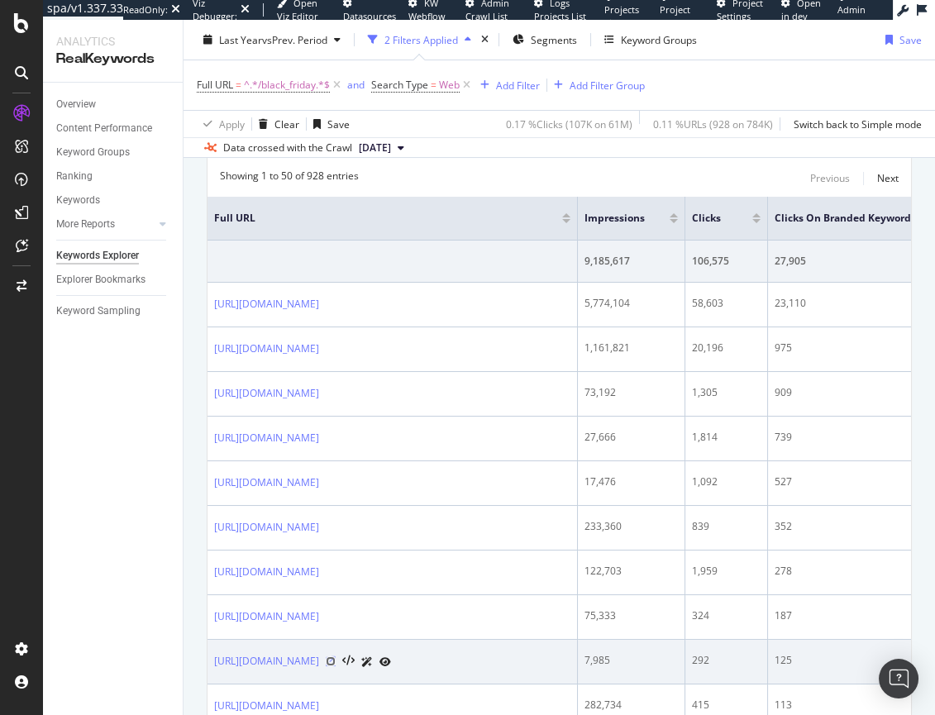
click at [335, 660] on icon at bounding box center [331, 661] width 10 height 10
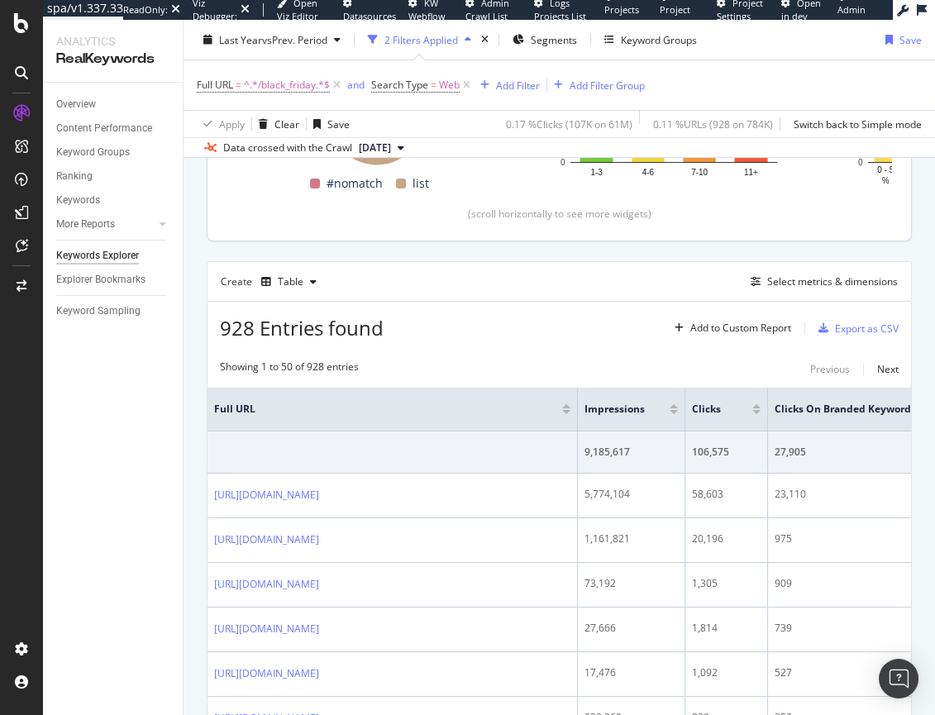
scroll to position [0, 0]
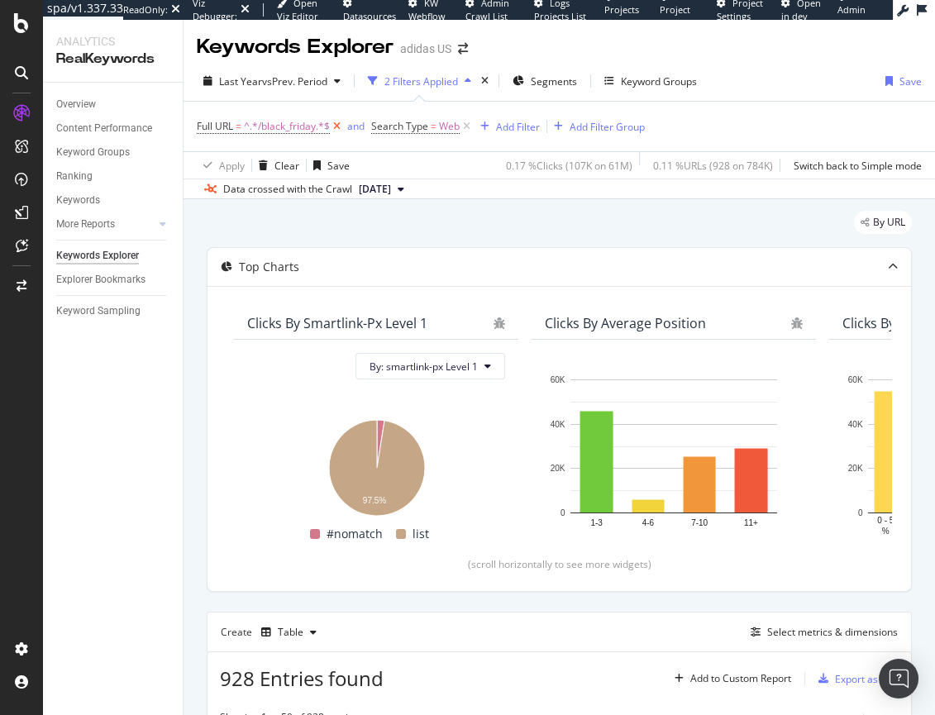
click at [340, 128] on icon at bounding box center [337, 126] width 14 height 17
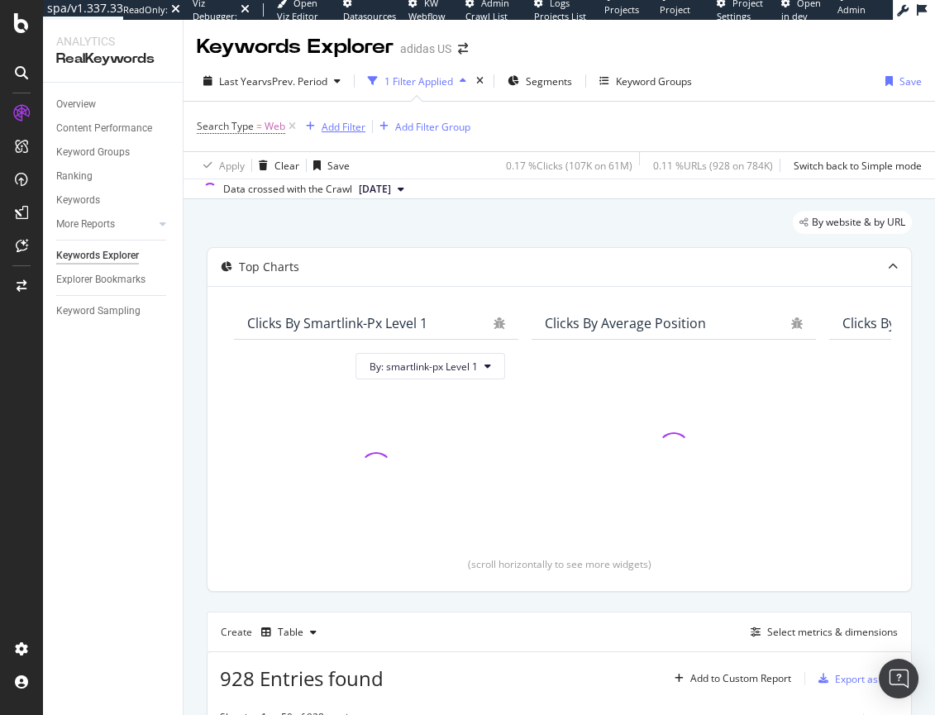
click at [338, 130] on div "Add Filter" at bounding box center [343, 127] width 44 height 14
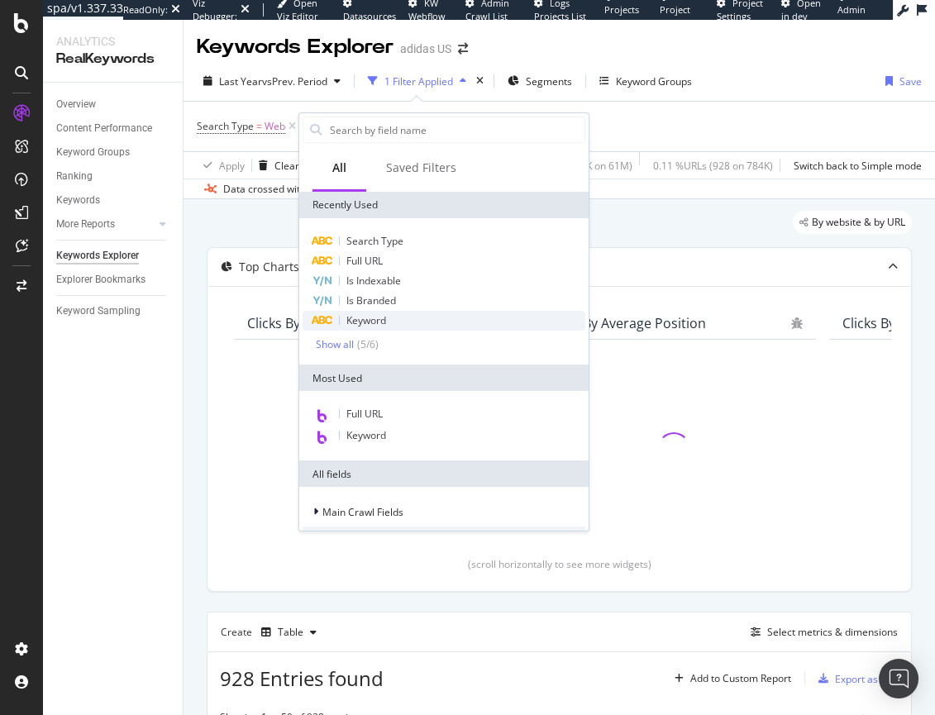
click at [364, 325] on span "Keyword" at bounding box center [366, 320] width 40 height 14
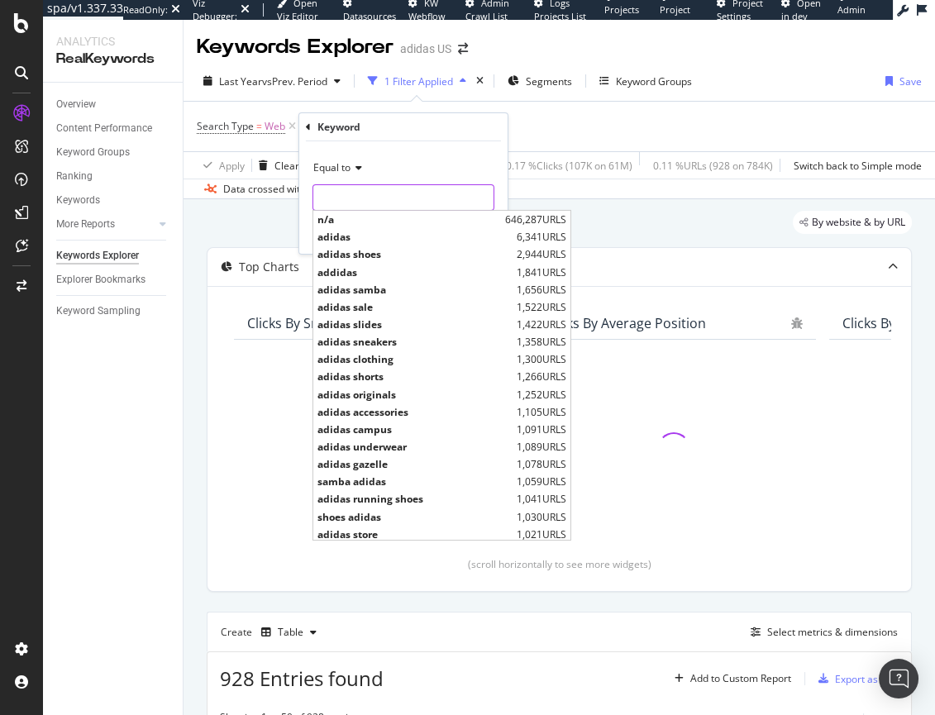
click at [366, 194] on input "text" at bounding box center [403, 197] width 180 height 26
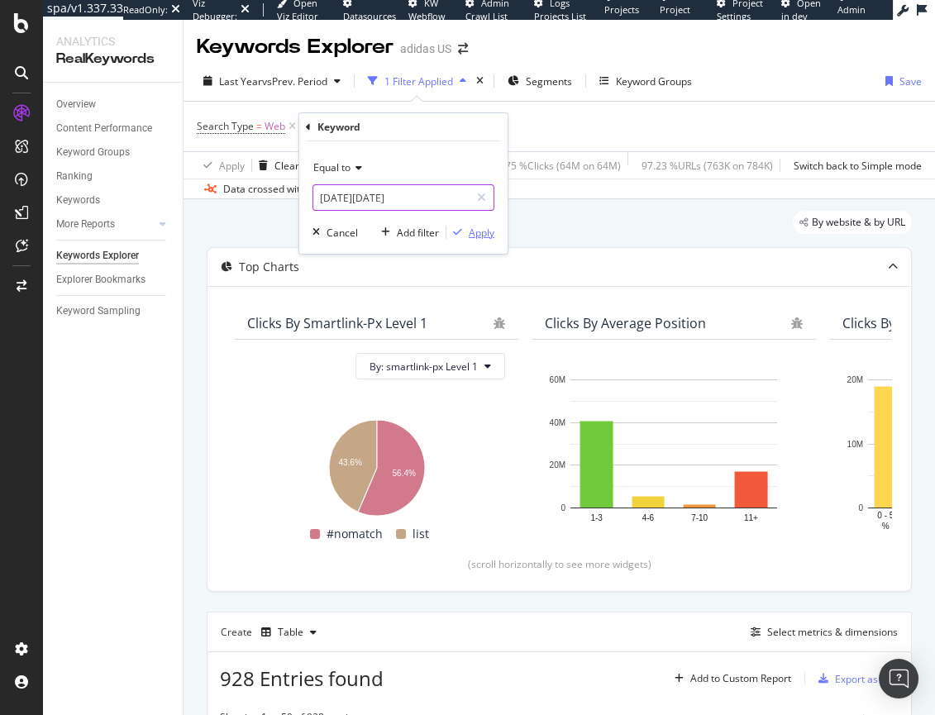
type input "[DATE][DATE]"
click at [492, 231] on div "Apply" at bounding box center [482, 232] width 26 height 14
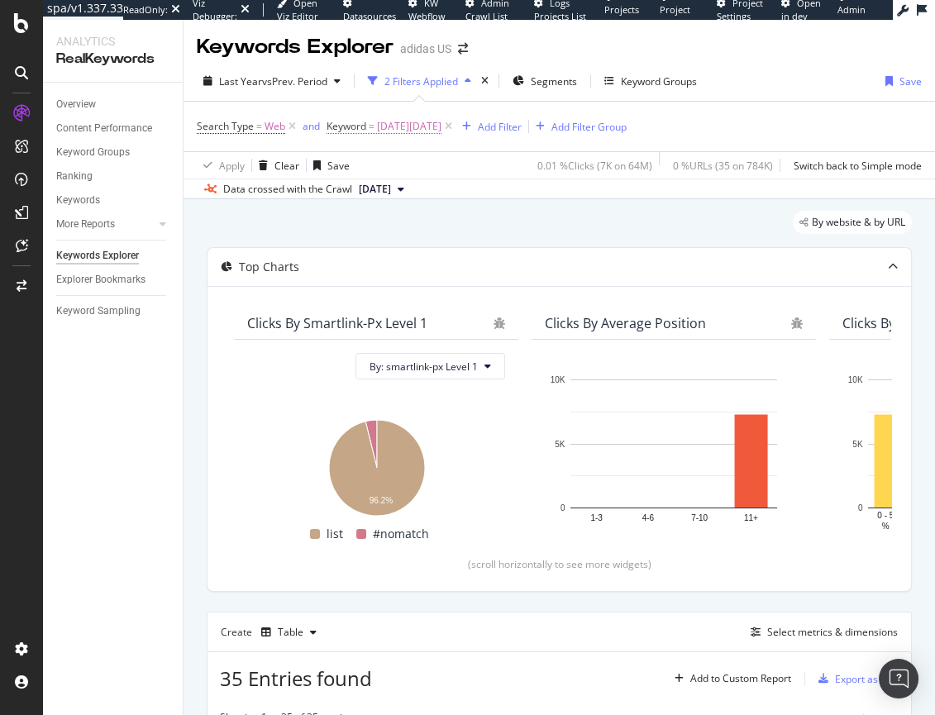
click at [353, 125] on span "Keyword" at bounding box center [346, 126] width 40 height 14
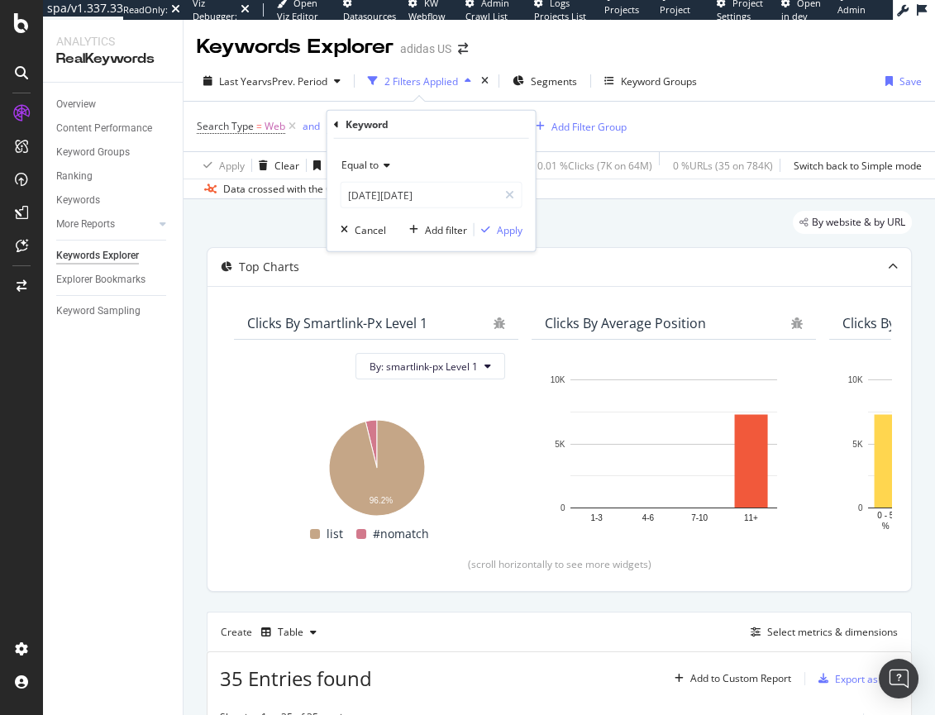
click at [374, 161] on span "Equal to" at bounding box center [359, 165] width 37 height 14
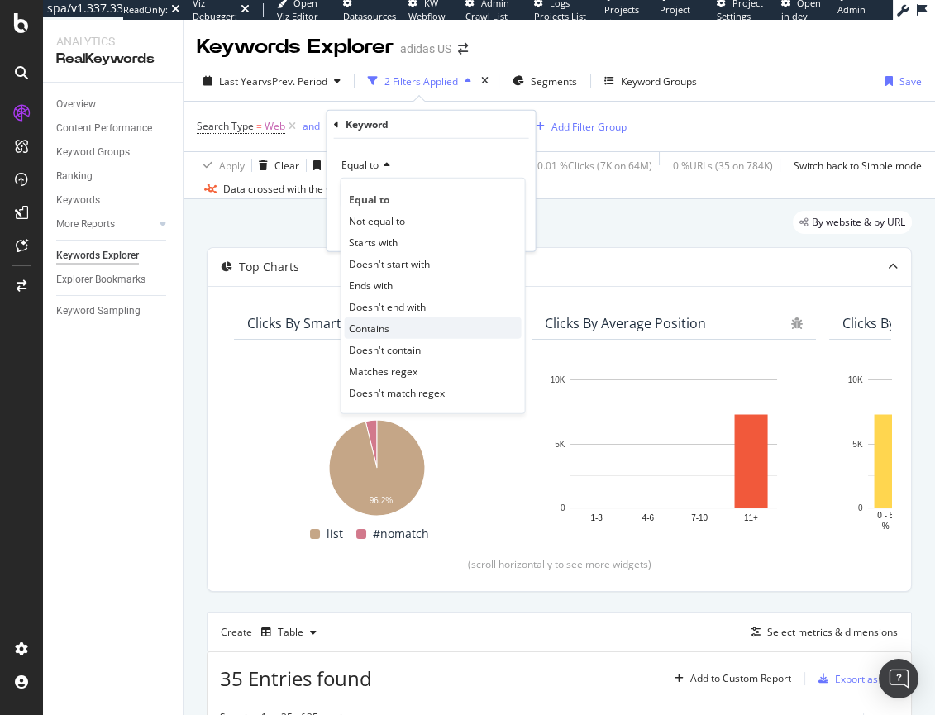
click at [383, 325] on span "Contains" at bounding box center [369, 328] width 40 height 14
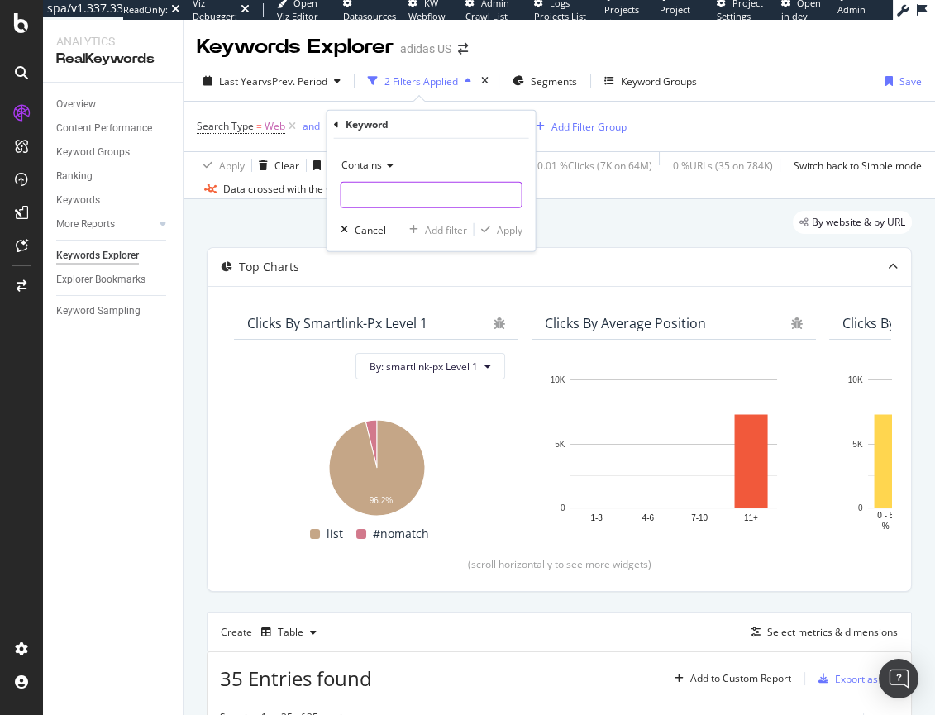
click at [431, 196] on input "text" at bounding box center [431, 195] width 180 height 26
type input "[DATE][DATE]"
click at [515, 229] on div "Apply" at bounding box center [510, 229] width 26 height 14
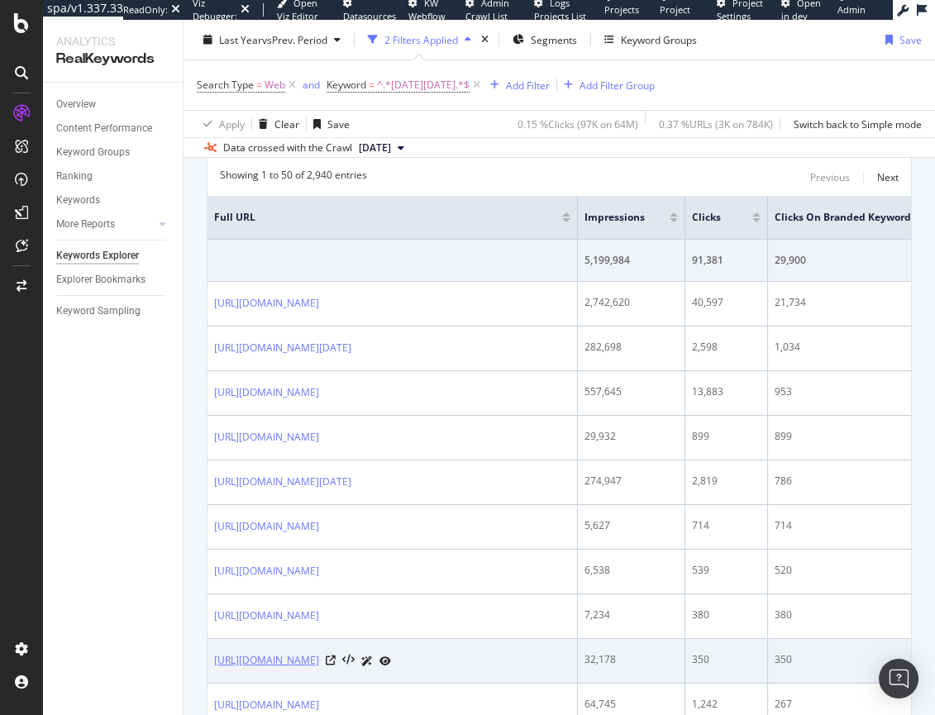
scroll to position [632, 0]
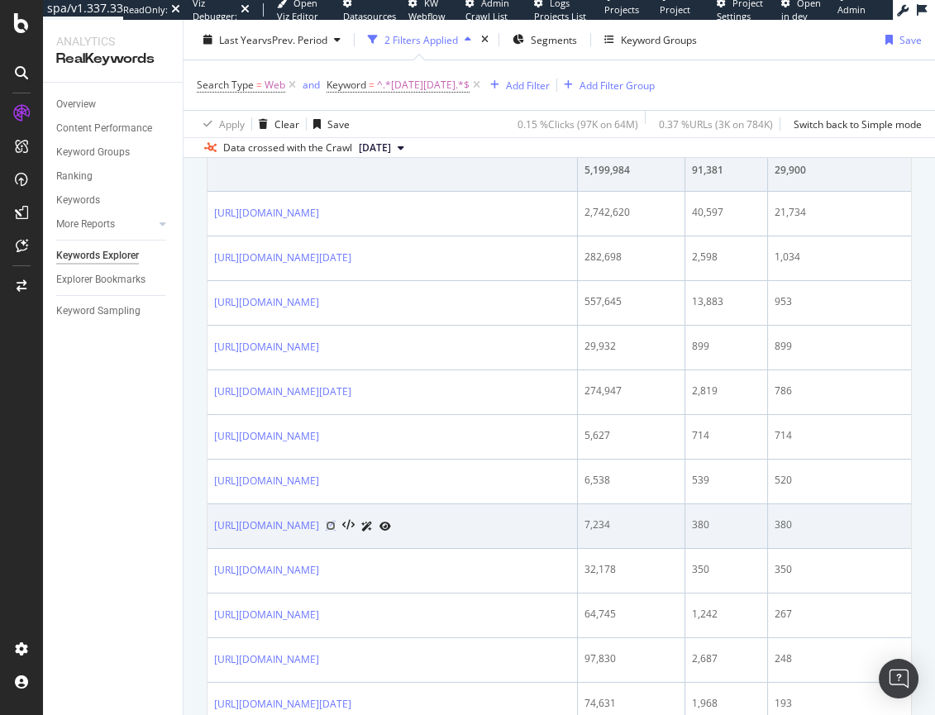
click at [335, 526] on icon at bounding box center [331, 526] width 10 height 10
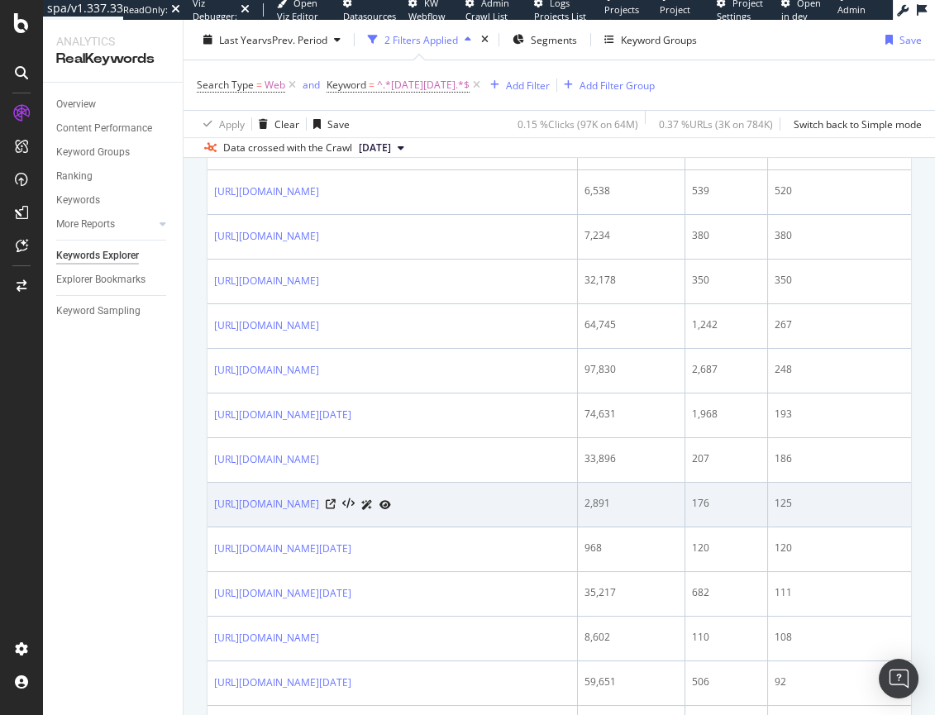
scroll to position [927, 0]
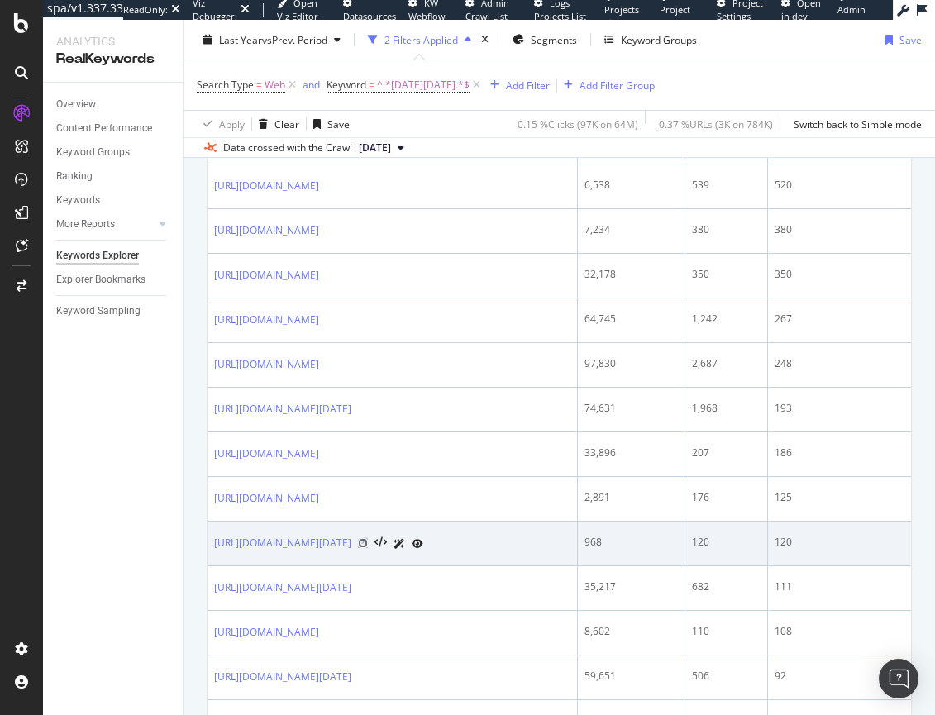
click at [368, 541] on icon at bounding box center [363, 543] width 10 height 10
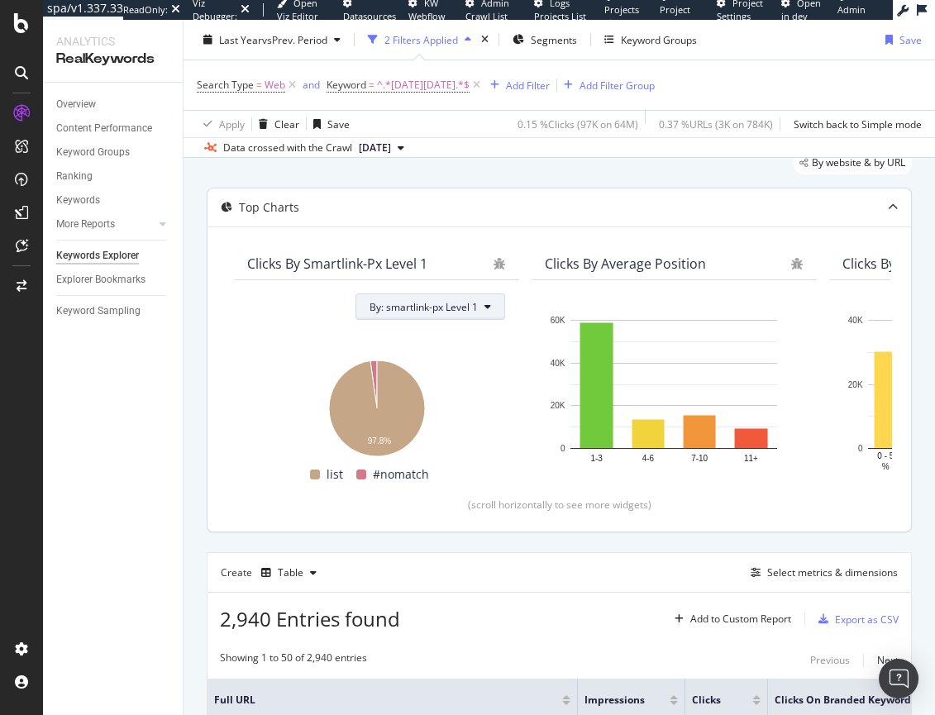
scroll to position [0, 0]
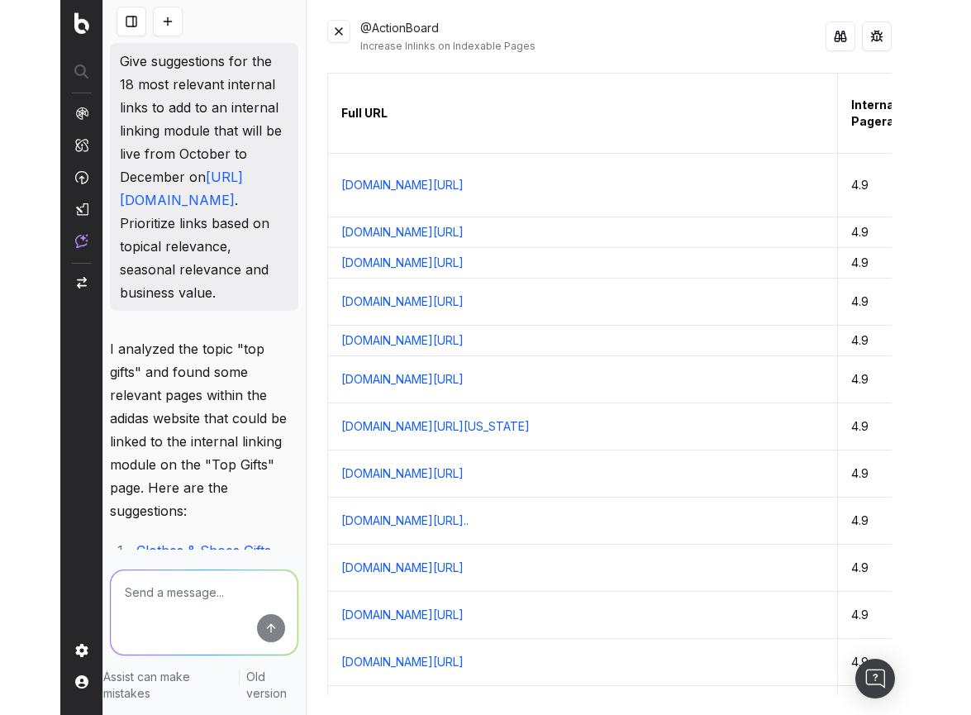
scroll to position [675, 0]
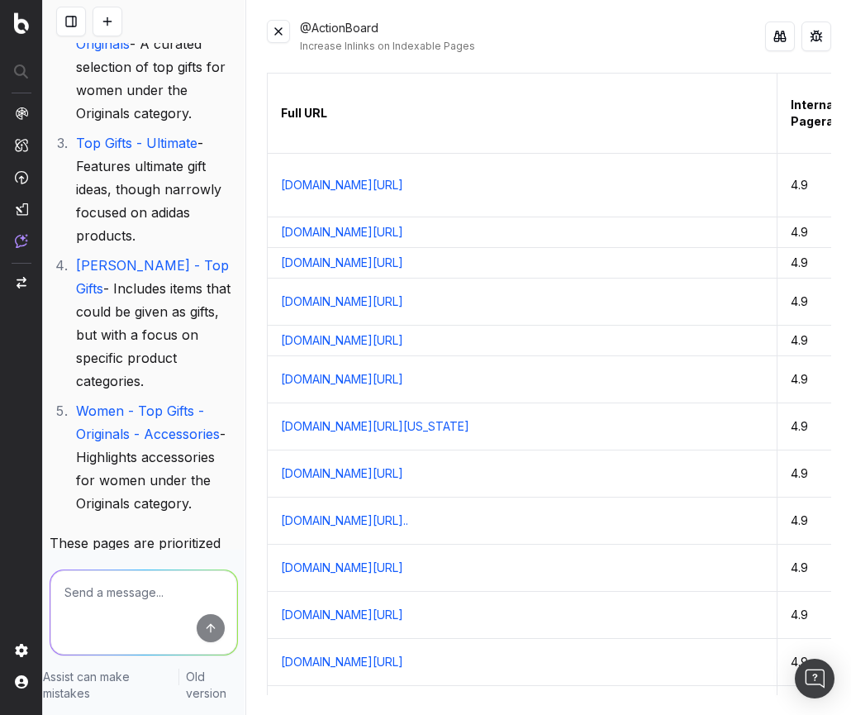
click at [2, 197] on nav at bounding box center [21, 357] width 43 height 715
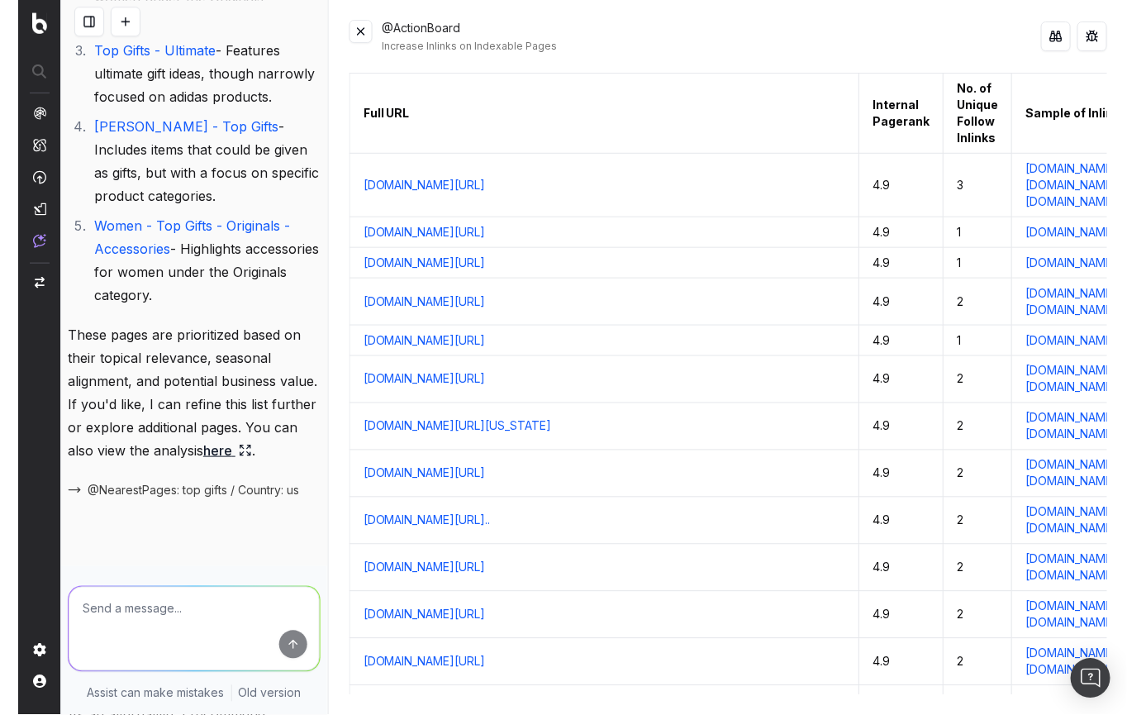
scroll to position [537, 0]
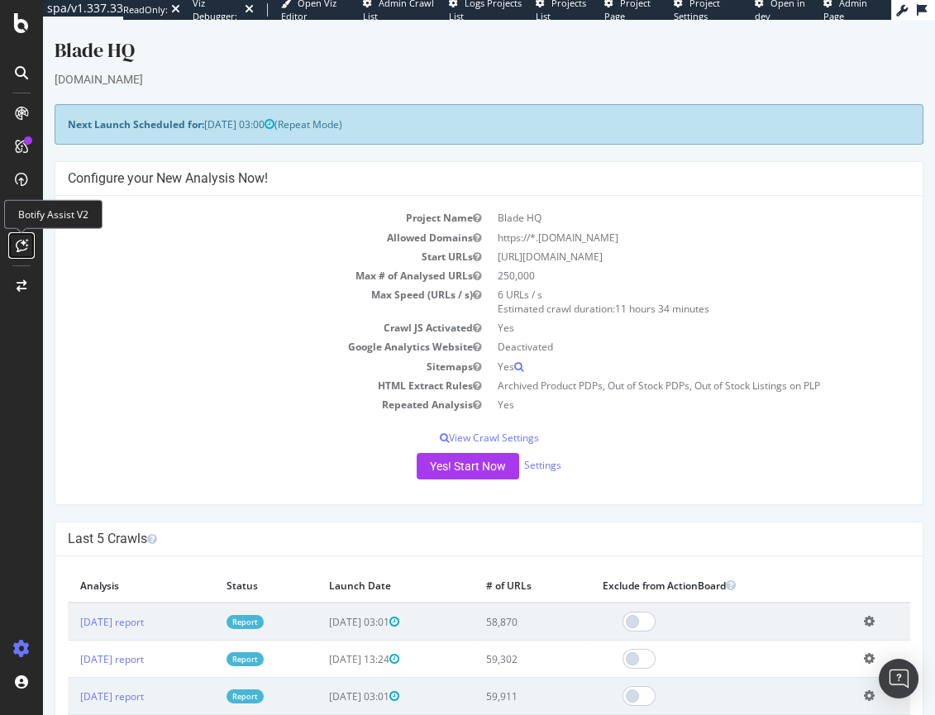
click at [19, 249] on icon at bounding box center [22, 245] width 12 height 13
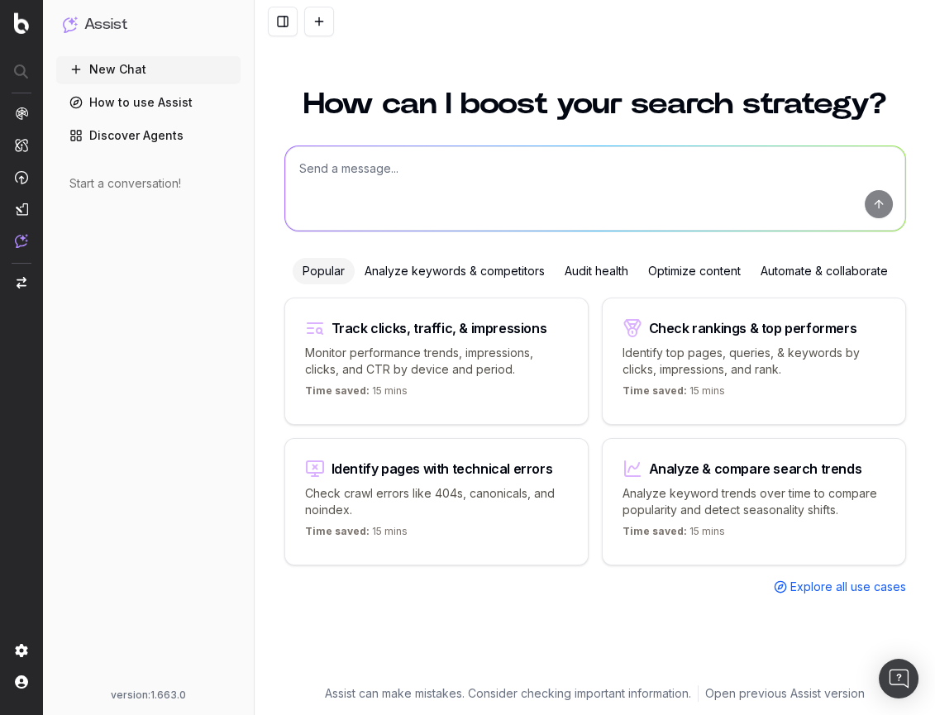
click at [412, 176] on textarea at bounding box center [595, 188] width 620 height 84
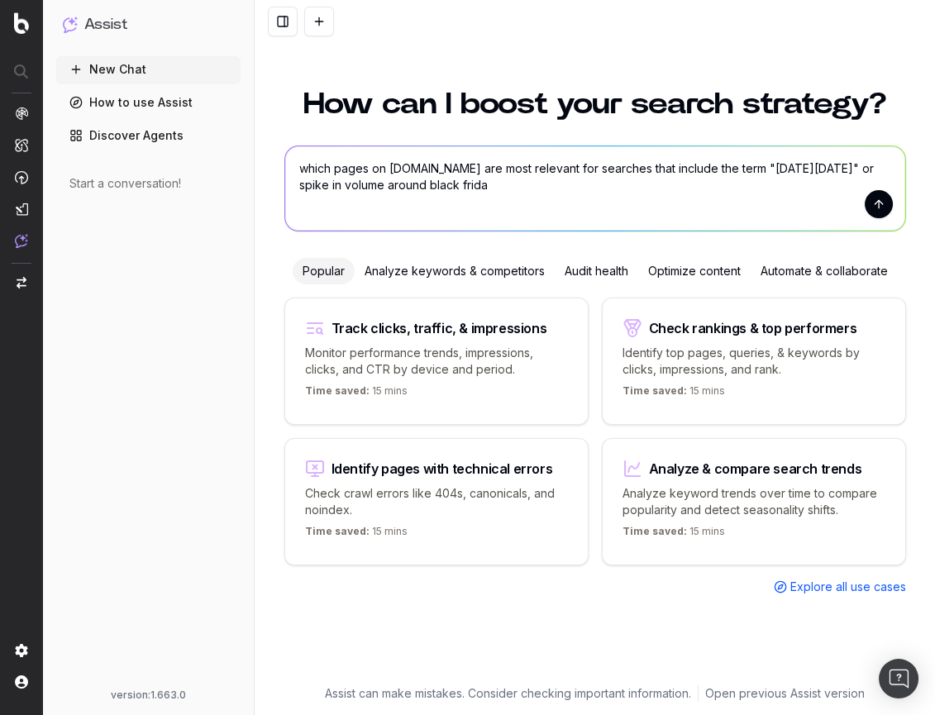
type textarea "which pages on [DOMAIN_NAME] are most relevant for searches that include the te…"
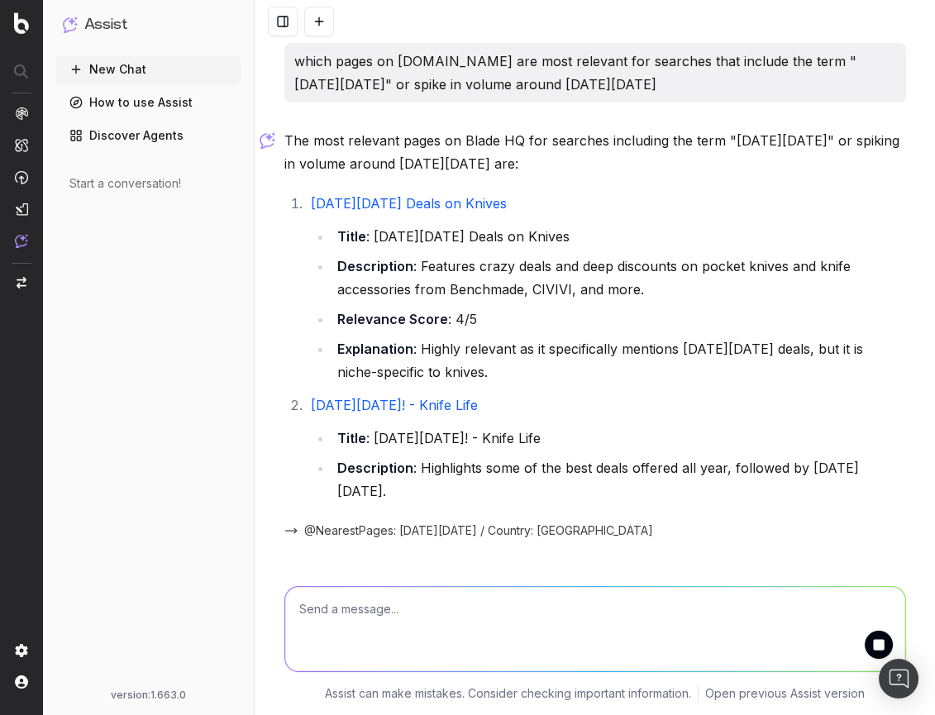
scroll to position [25, 0]
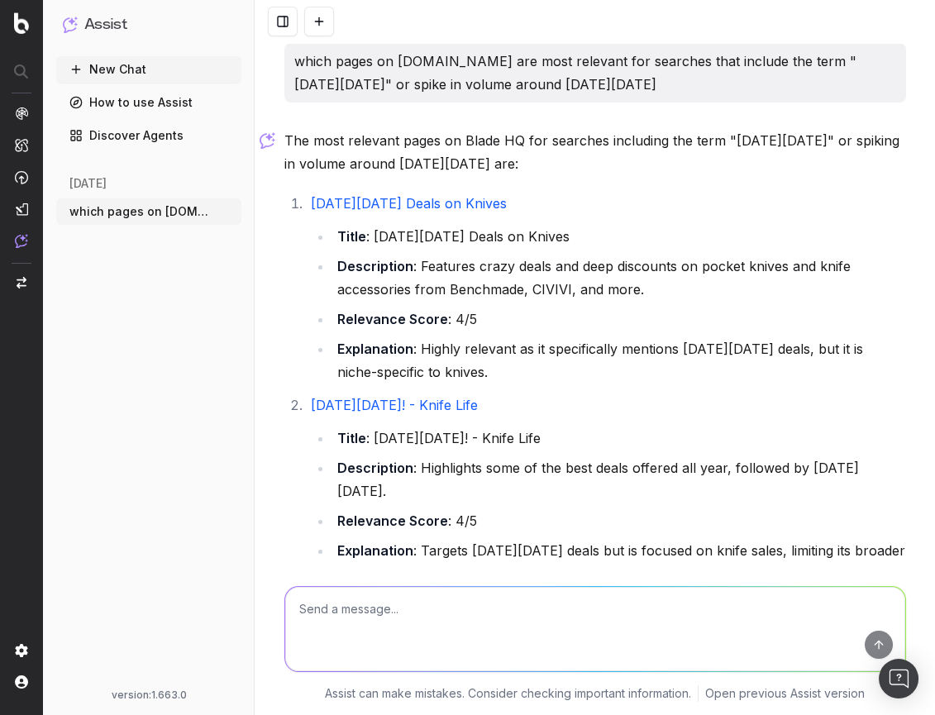
click at [374, 68] on p "which pages on adidas.com are most relevant for searches that include the term …" at bounding box center [595, 73] width 602 height 46
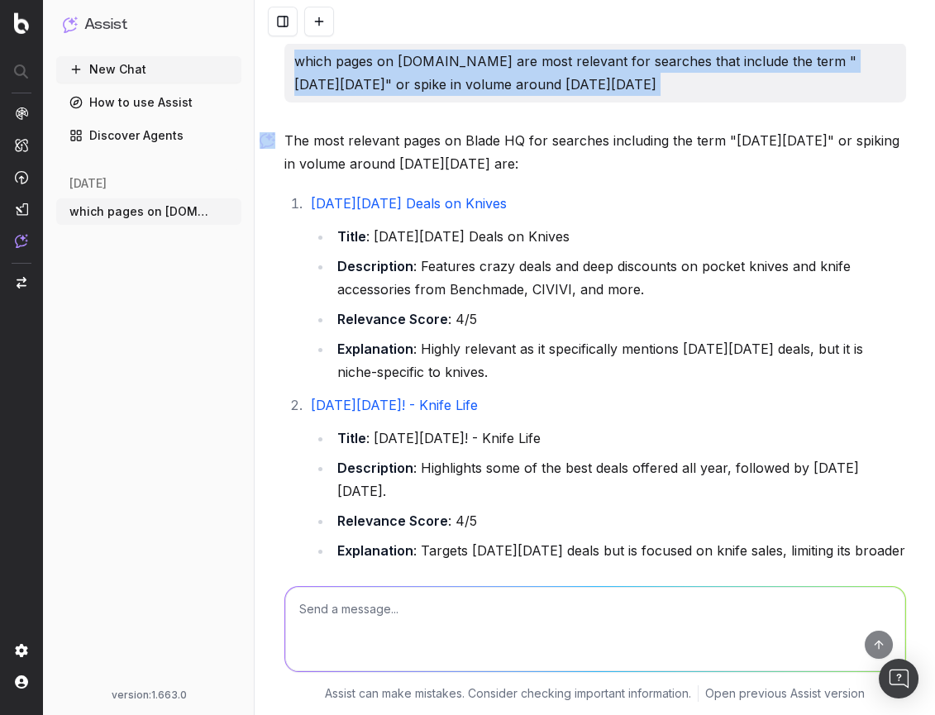
click at [374, 68] on p "which pages on adidas.com are most relevant for searches that include the term …" at bounding box center [595, 73] width 602 height 46
copy p "which pages on adidas.com are most relevant for searches that include the term …"
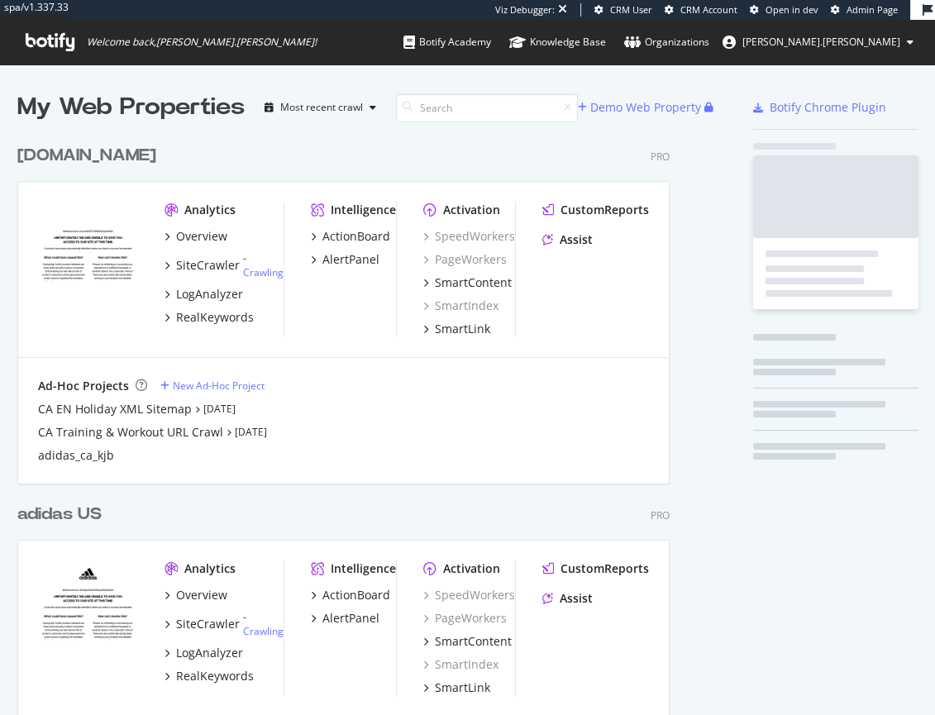
scroll to position [735, 683]
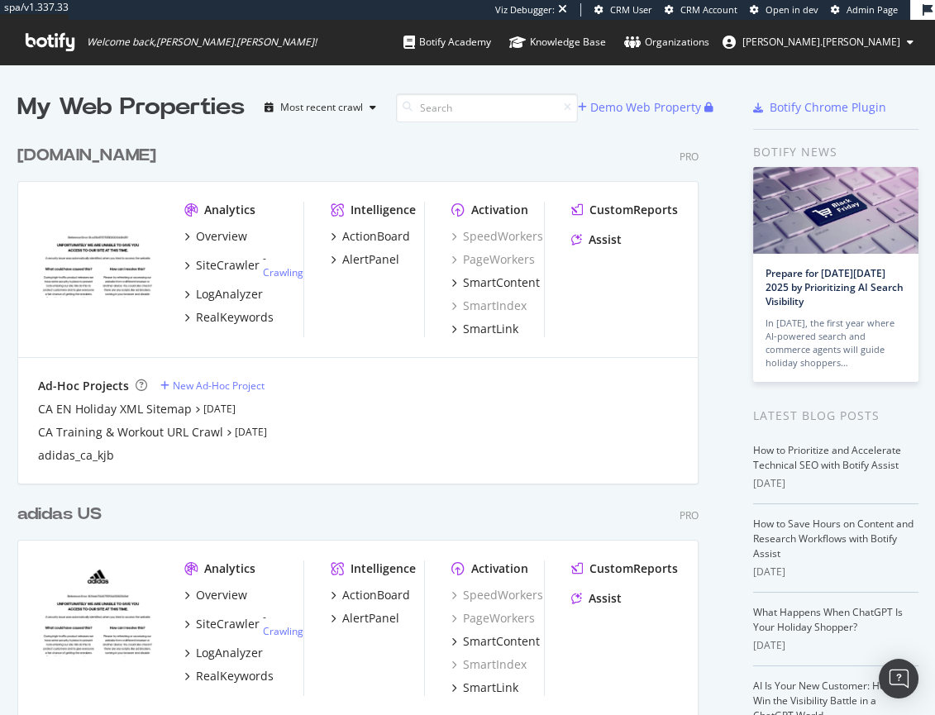
click at [52, 507] on div "adidas US" at bounding box center [59, 514] width 84 height 24
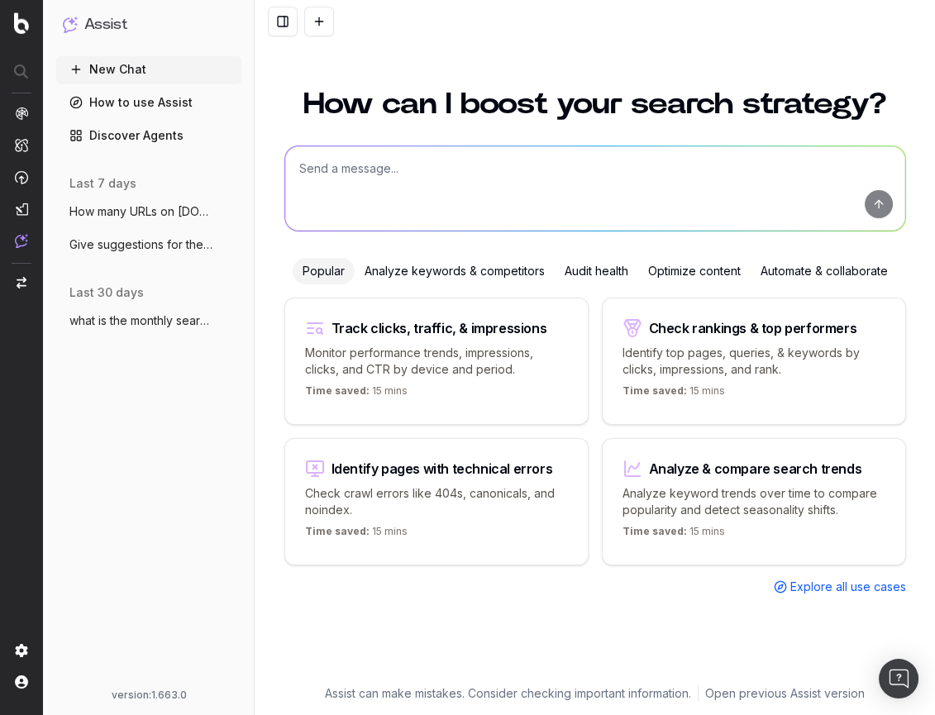
click at [341, 189] on textarea at bounding box center [595, 188] width 620 height 84
paste textarea "which pages on [DOMAIN_NAME] are most relevant for searches that include the te…"
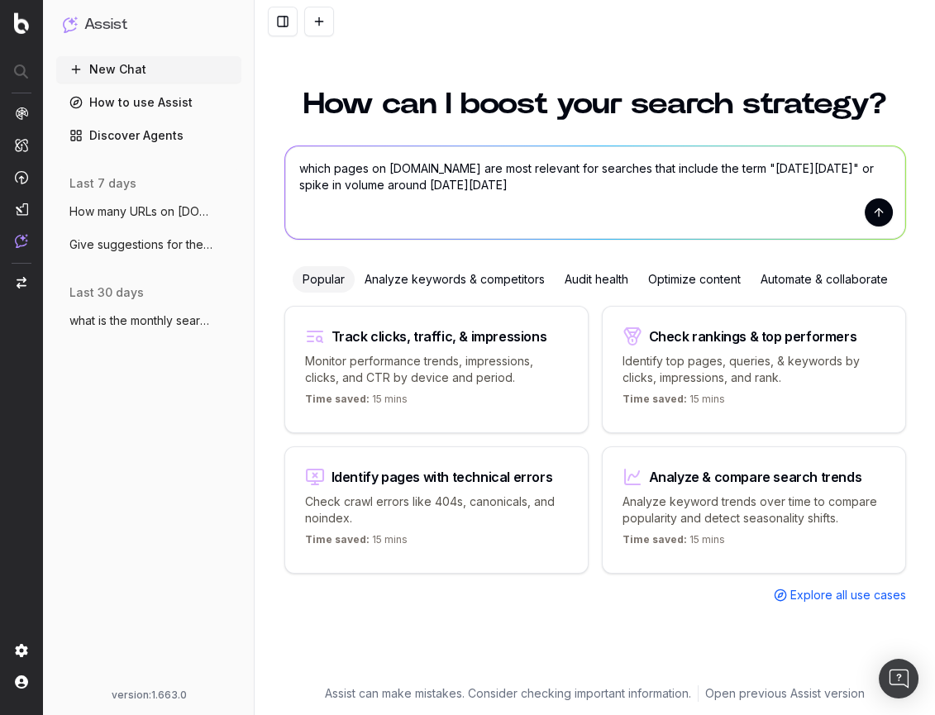
type textarea "which pages on [DOMAIN_NAME] are most relevant for searches that include the te…"
click at [873, 218] on button "submit" at bounding box center [878, 212] width 28 height 28
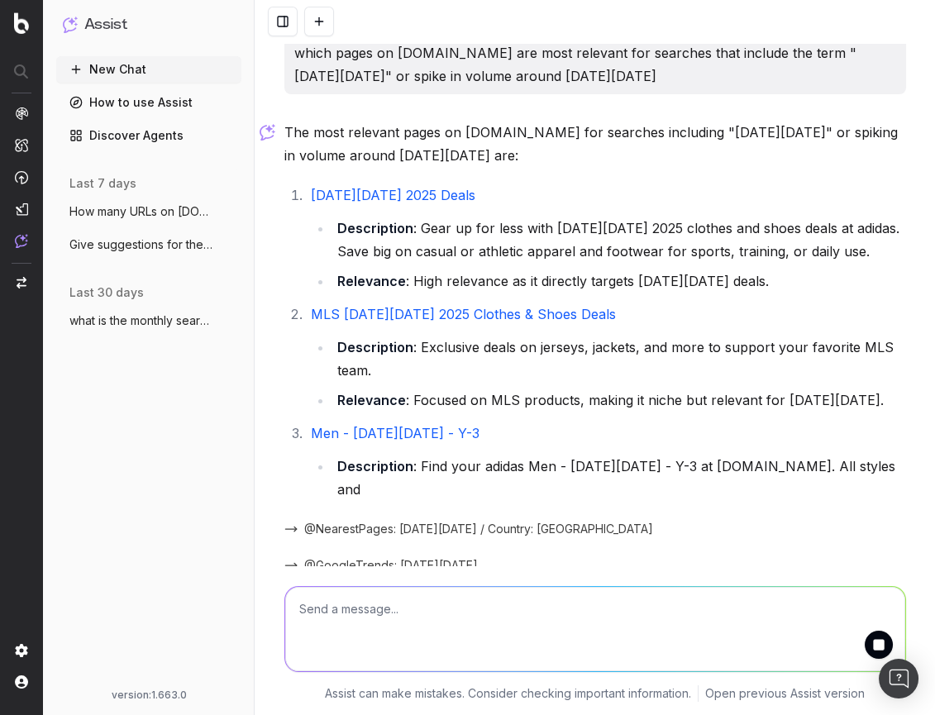
scroll to position [12, 0]
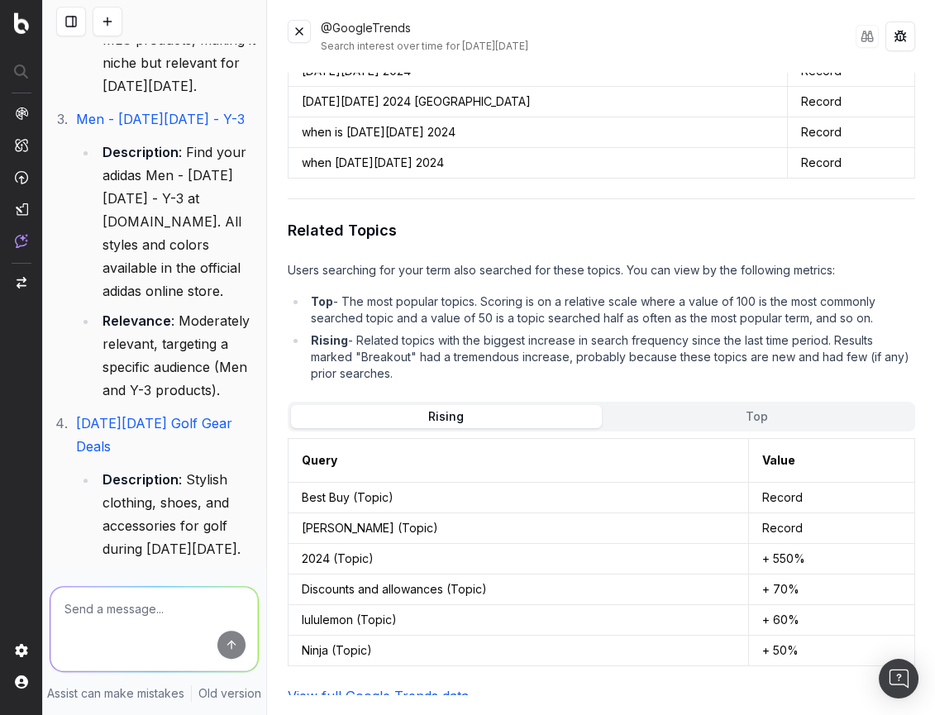
scroll to position [927, 0]
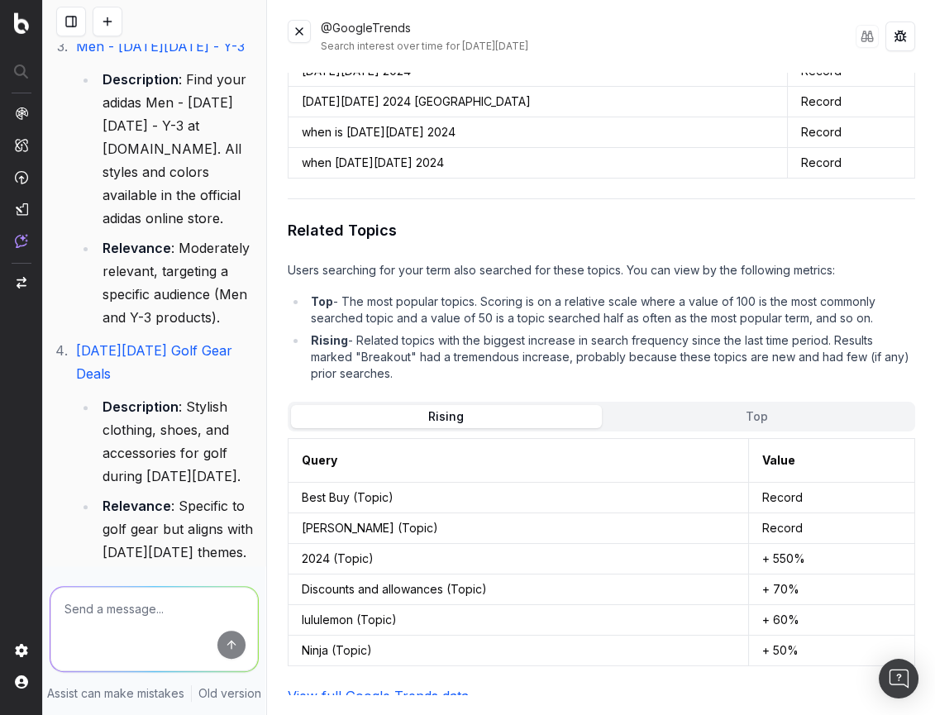
click at [298, 33] on button at bounding box center [299, 31] width 23 height 23
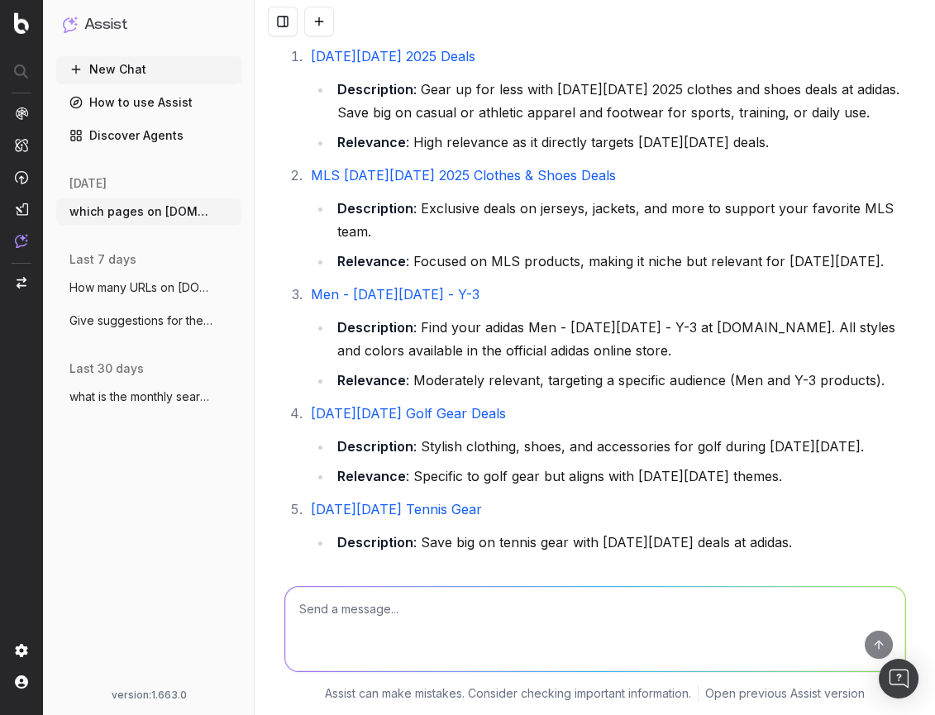
scroll to position [136, 0]
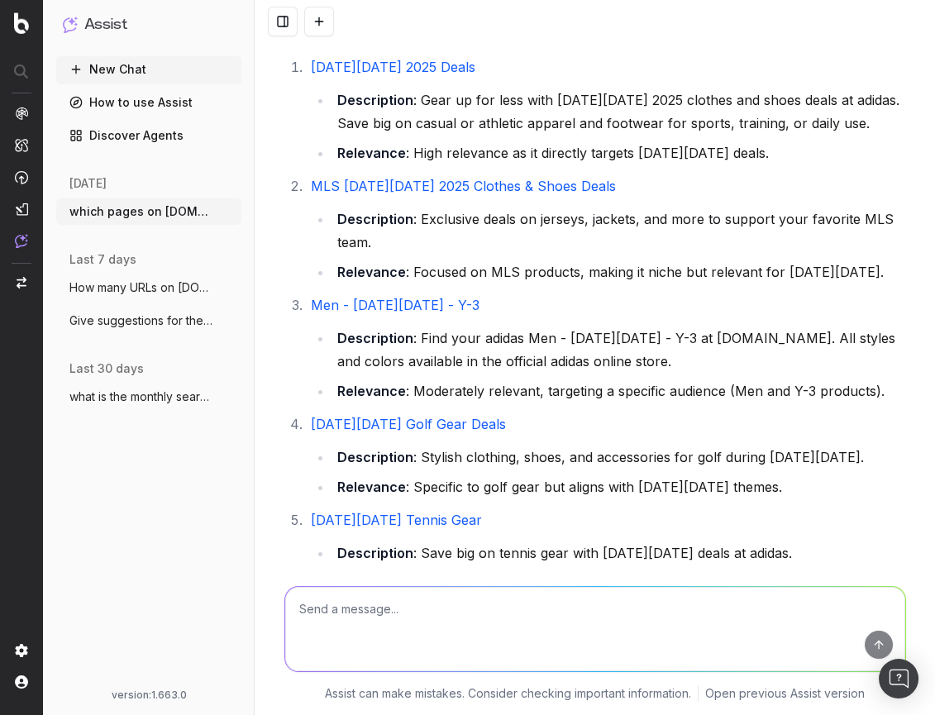
click at [372, 187] on link "MLS [DATE][DATE] 2025 Clothes & Shoes Deals" at bounding box center [463, 186] width 305 height 17
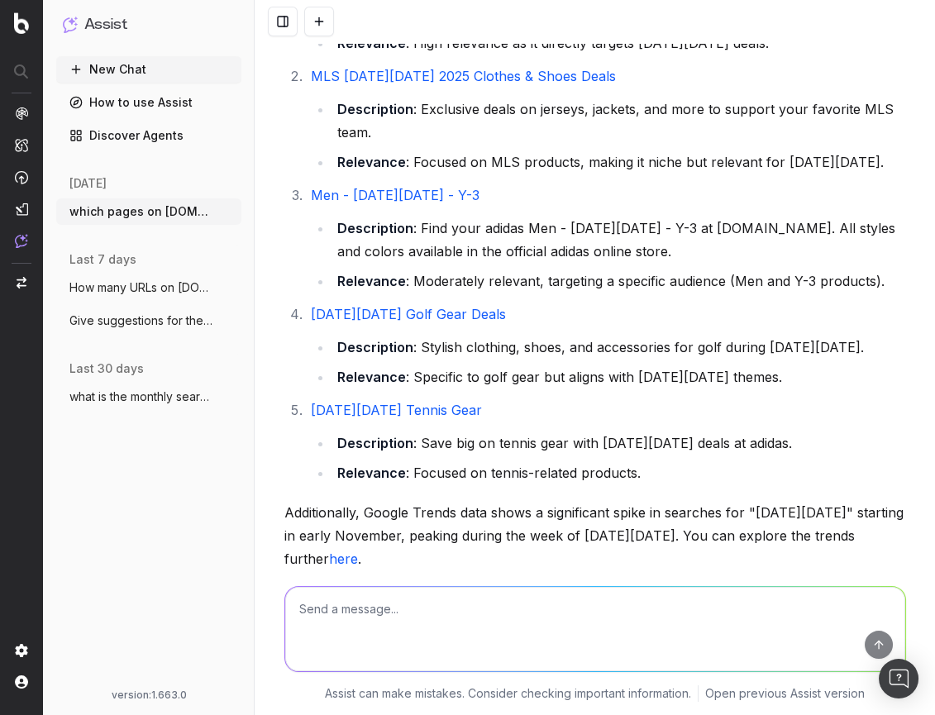
scroll to position [246, 0]
click at [419, 197] on link "Men - [DATE][DATE] - Y-3" at bounding box center [395, 195] width 169 height 17
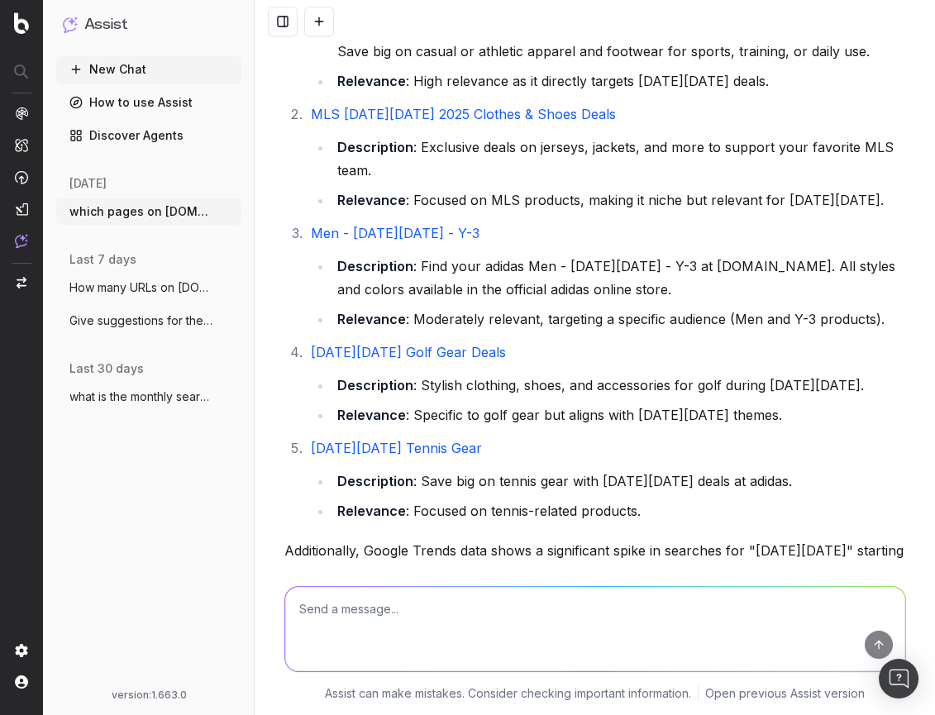
scroll to position [125, 0]
